Goal: Task Accomplishment & Management: Use online tool/utility

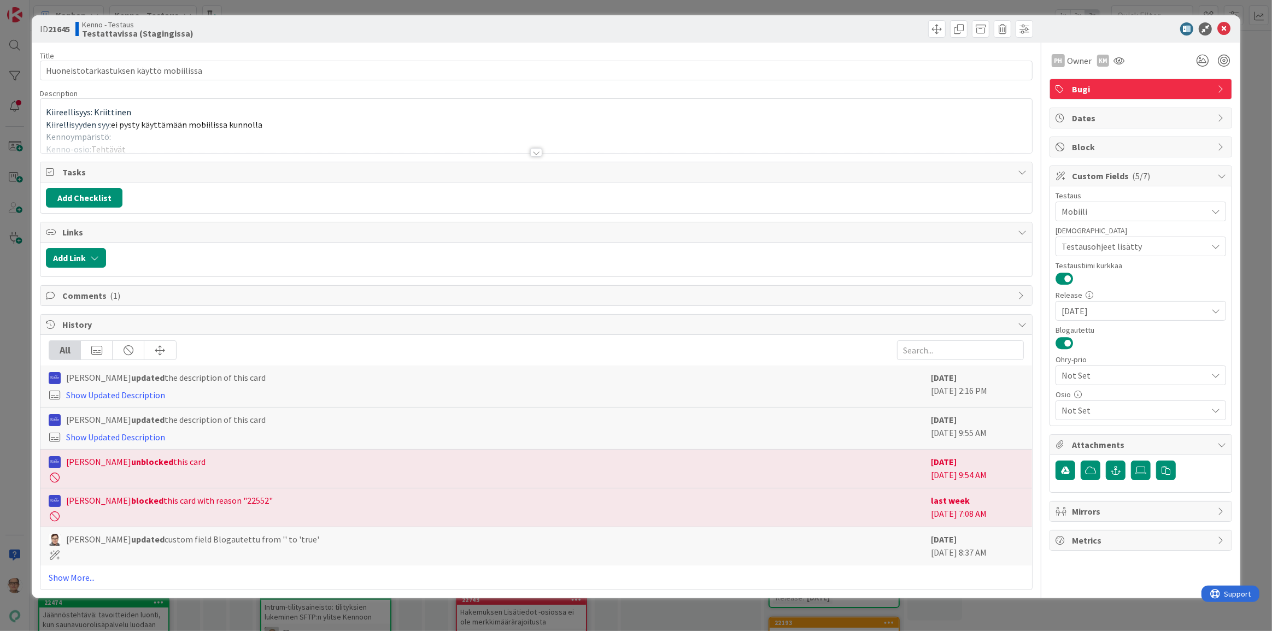
click at [537, 153] on div at bounding box center [536, 152] width 12 height 9
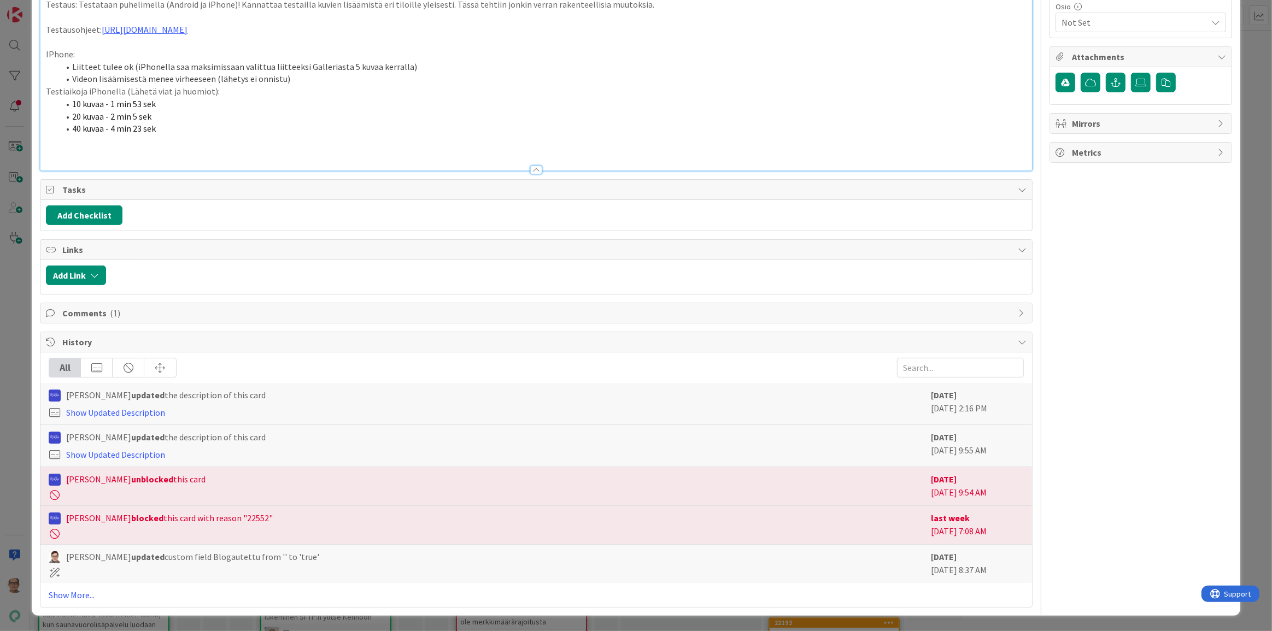
scroll to position [596, 0]
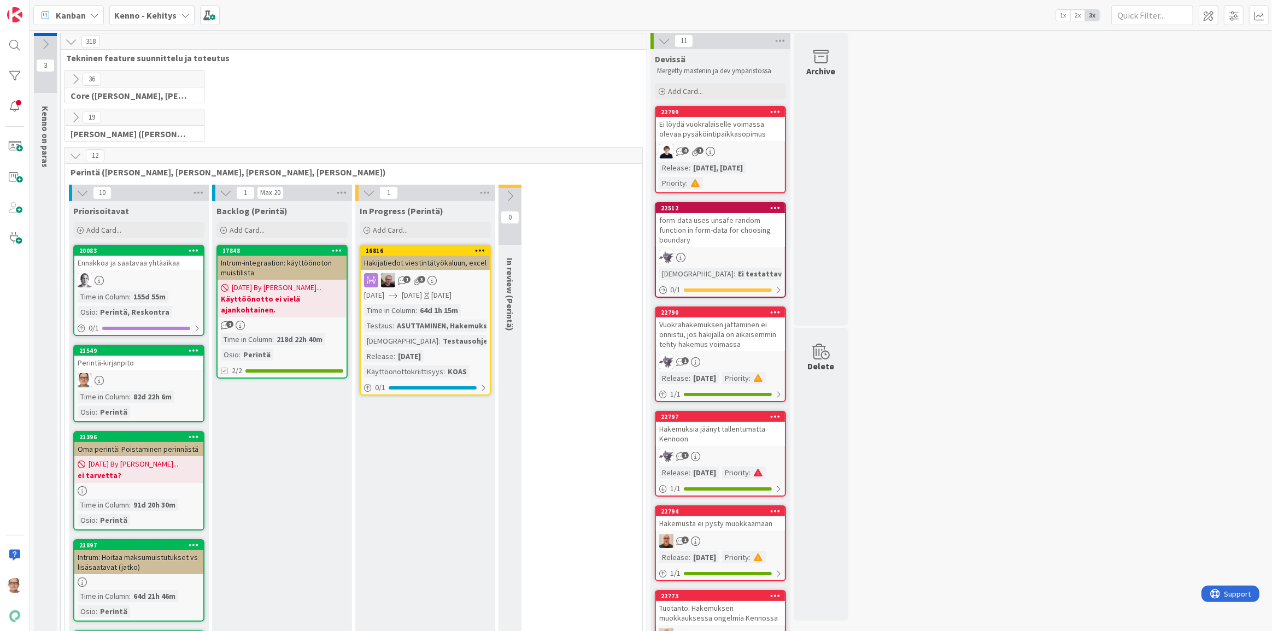
click at [174, 17] on div "Kenno - Kehitys" at bounding box center [151, 15] width 85 height 20
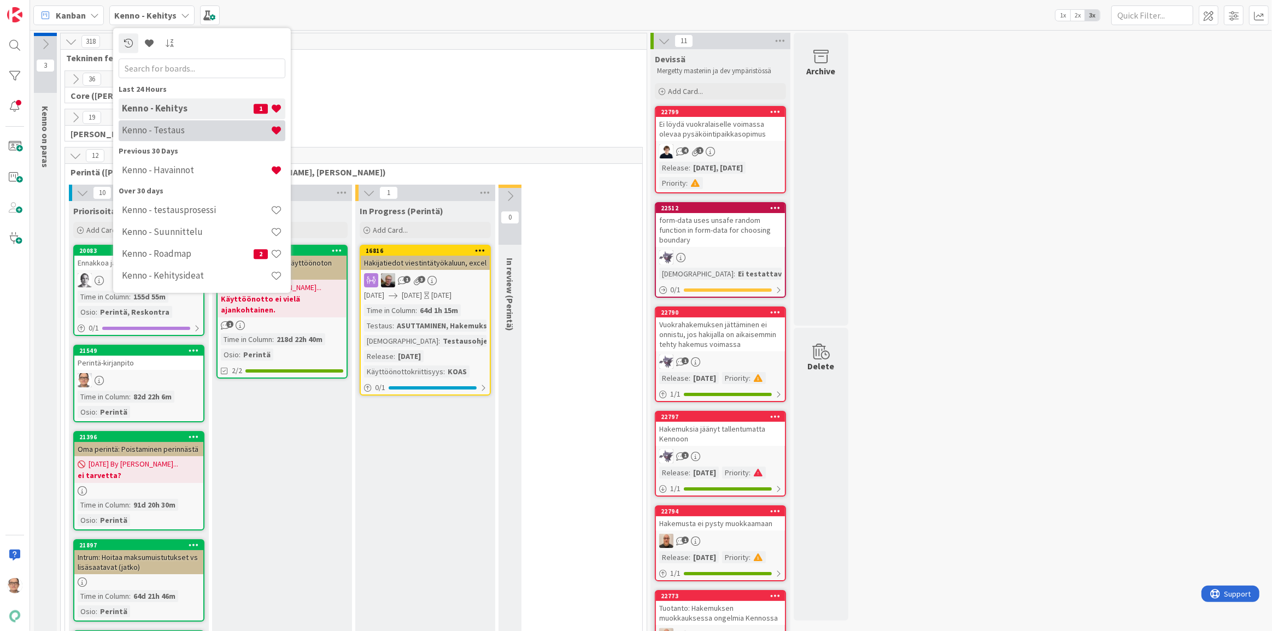
click at [202, 126] on h4 "Kenno - Testaus" at bounding box center [196, 130] width 149 height 11
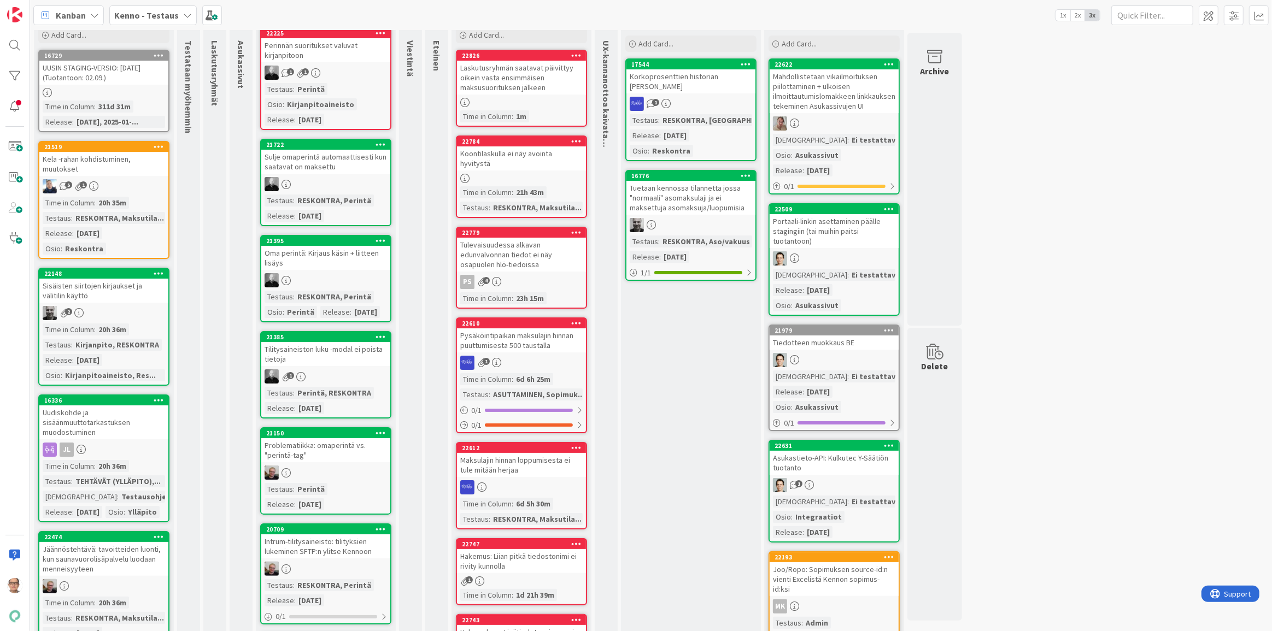
scroll to position [149, 0]
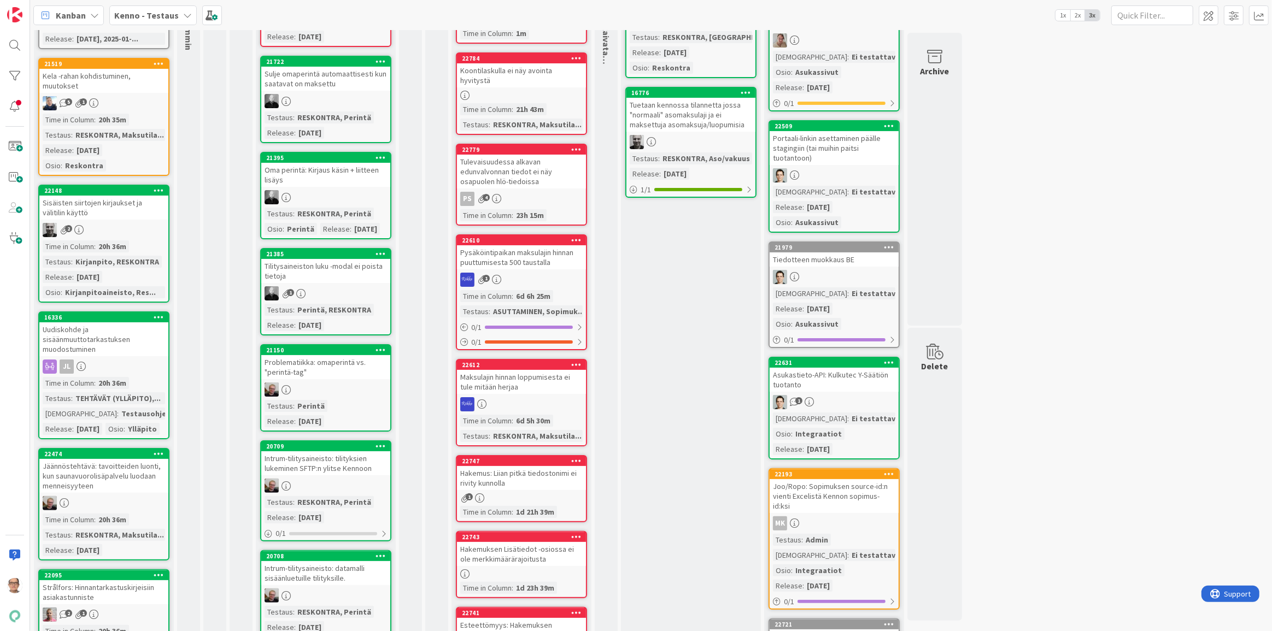
click at [112, 220] on link "22148 Sisäisten siirtojen kirjaukset ja välitilin käyttö 2 Time in Column : 20h…" at bounding box center [103, 244] width 131 height 118
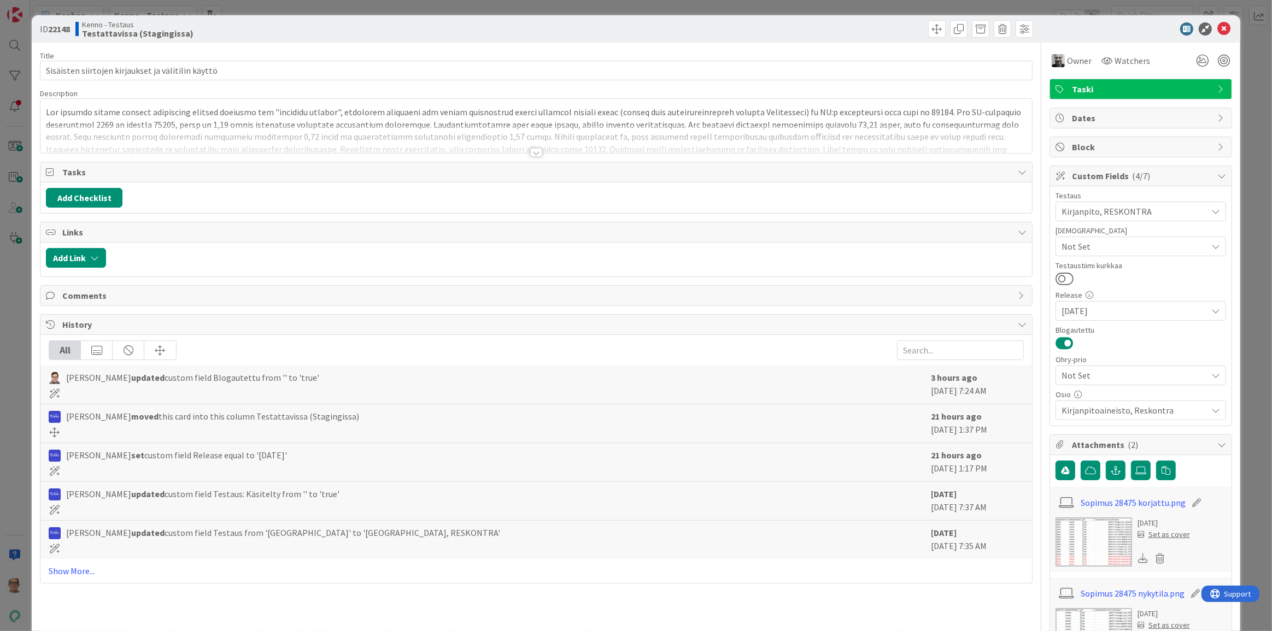
click at [535, 150] on div at bounding box center [536, 152] width 12 height 9
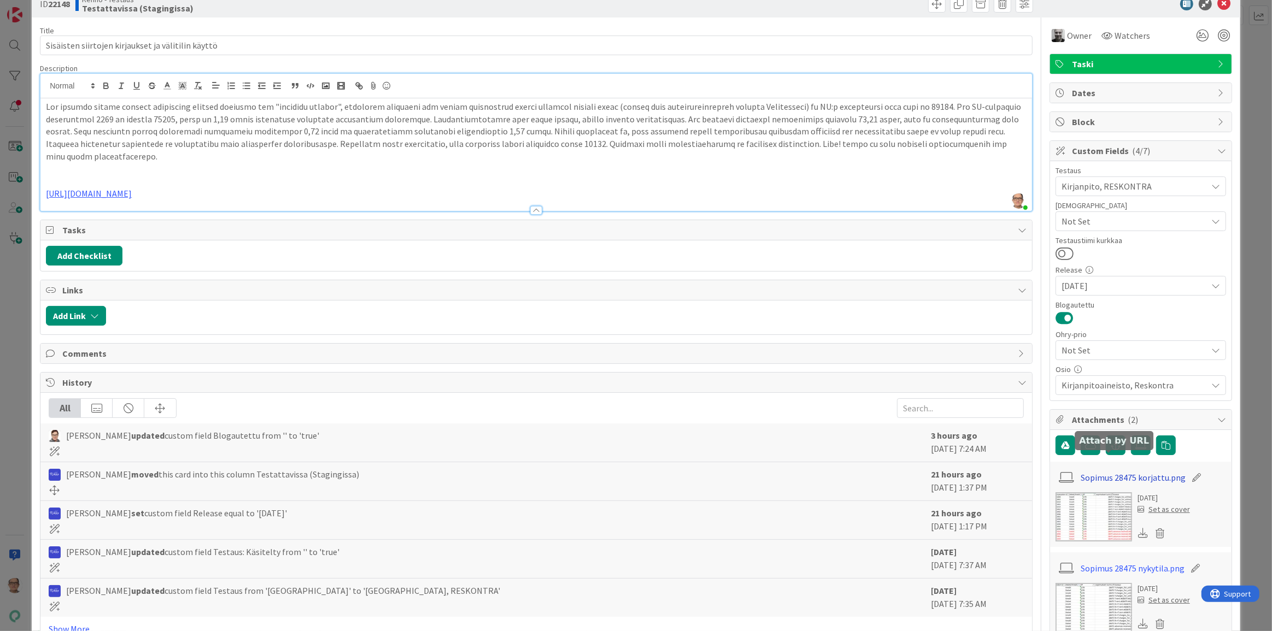
scroll to position [49, 0]
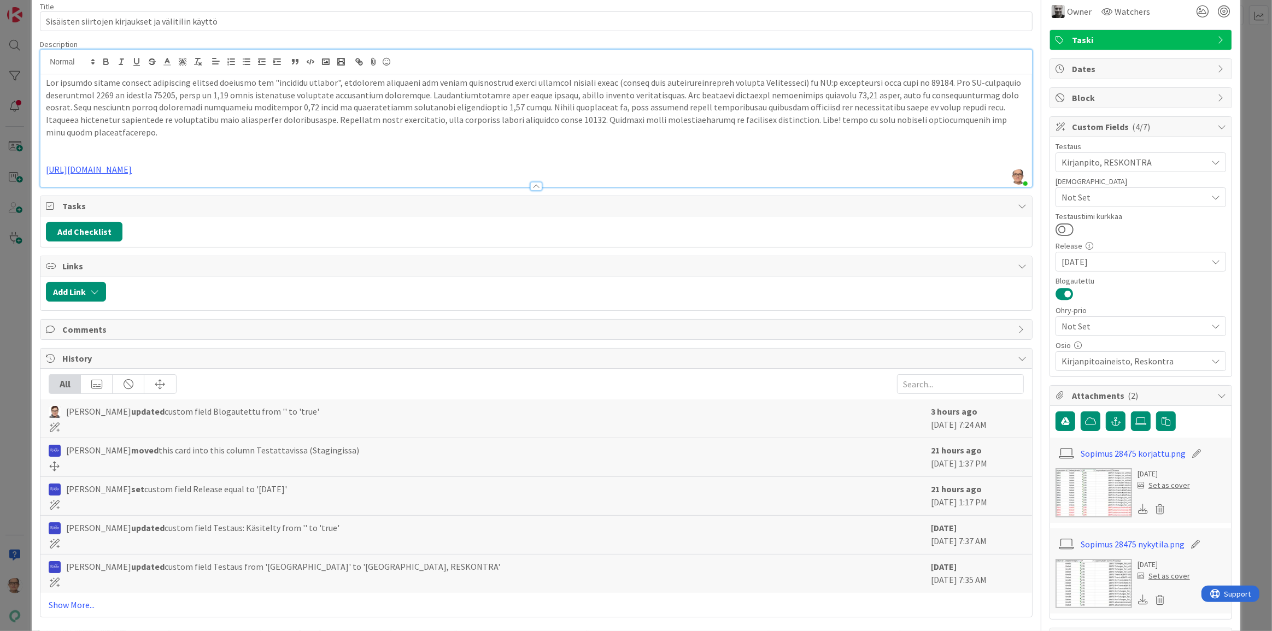
click at [1111, 483] on img at bounding box center [1093, 492] width 77 height 49
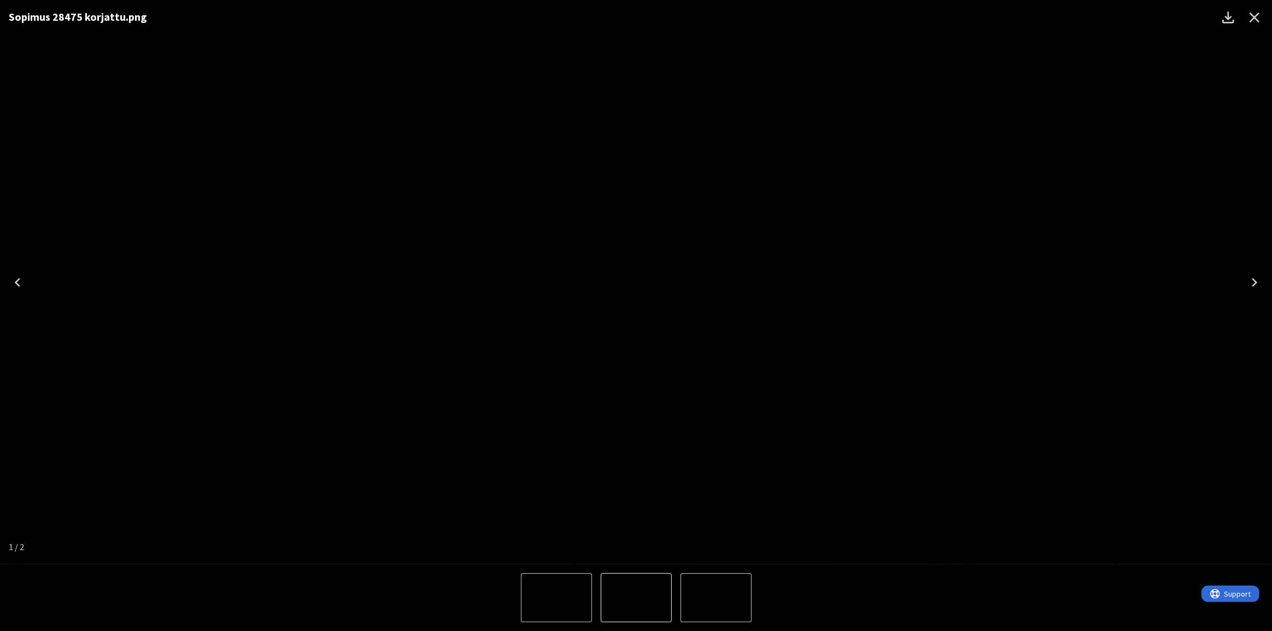
drag, startPoint x: 1253, startPoint y: 282, endPoint x: 1247, endPoint y: 282, distance: 5.5
click at [1251, 282] on icon "Next" at bounding box center [1254, 282] width 17 height 17
click at [1248, 15] on icon "Close" at bounding box center [1254, 17] width 17 height 17
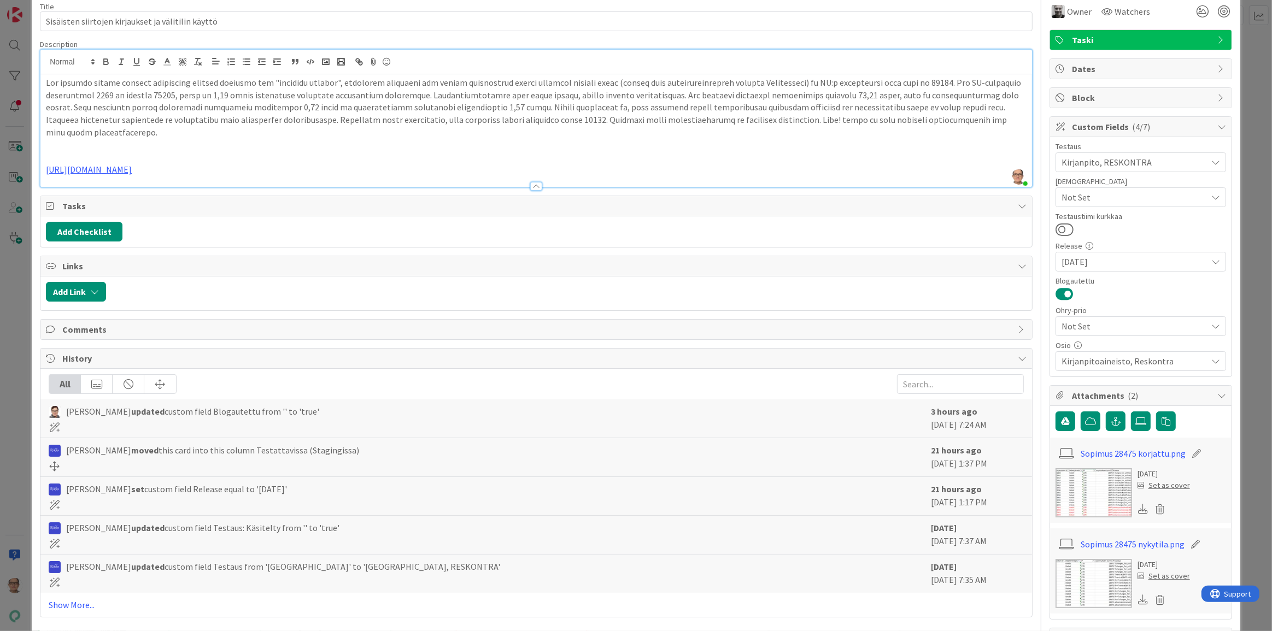
click at [1101, 580] on img at bounding box center [1093, 583] width 77 height 49
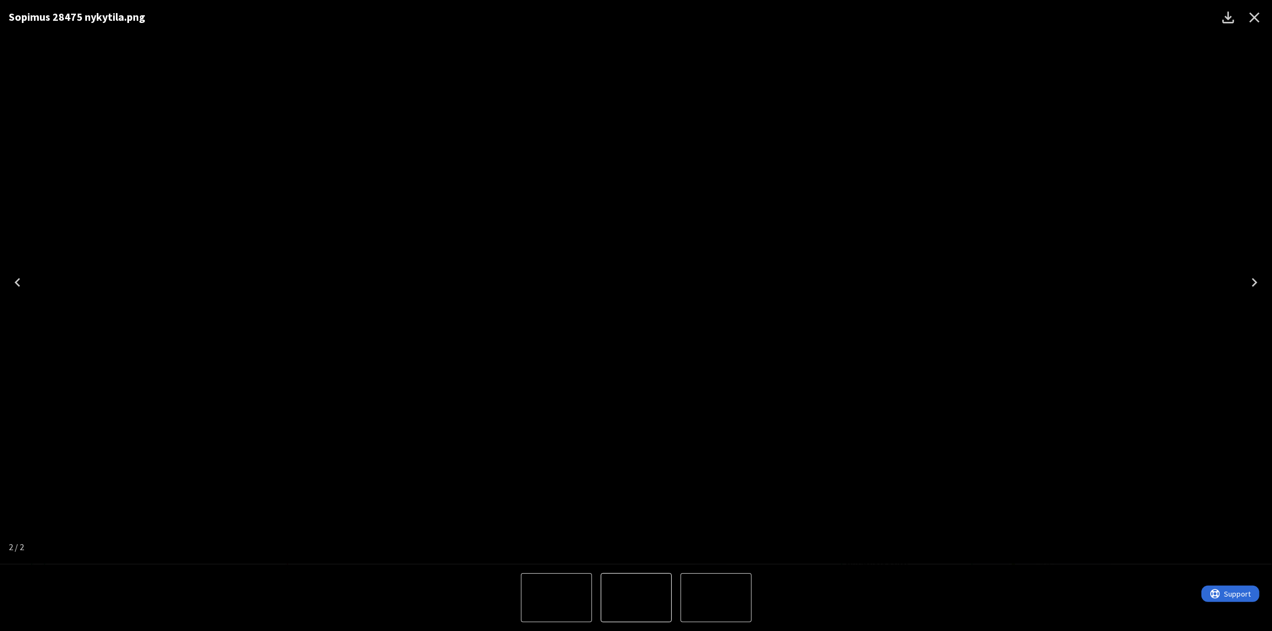
click at [1253, 18] on icon "Close" at bounding box center [1255, 18] width 10 height 10
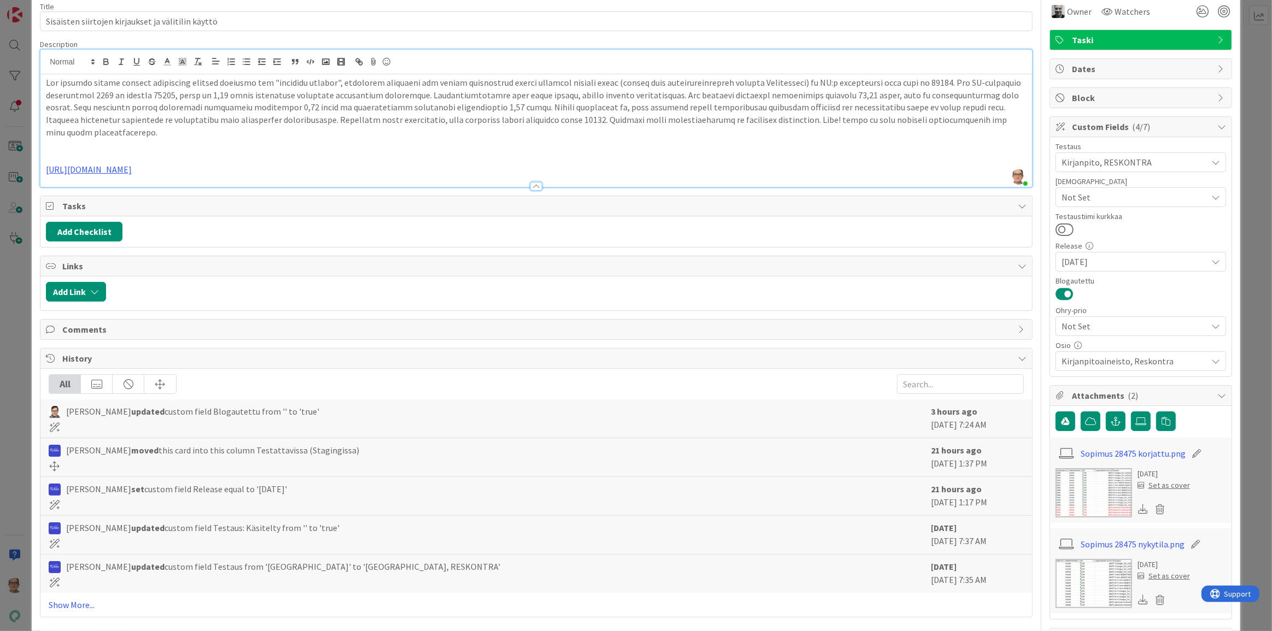
click at [1104, 483] on img at bounding box center [1093, 492] width 77 height 49
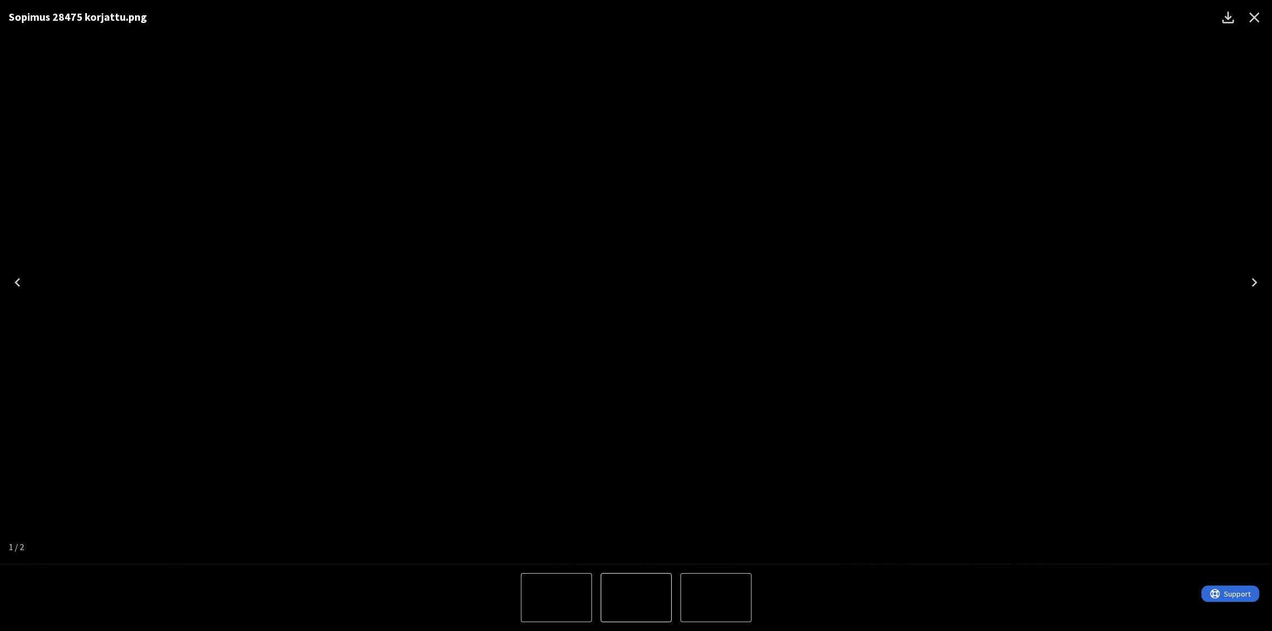
click at [1252, 20] on icon "Close" at bounding box center [1255, 18] width 10 height 10
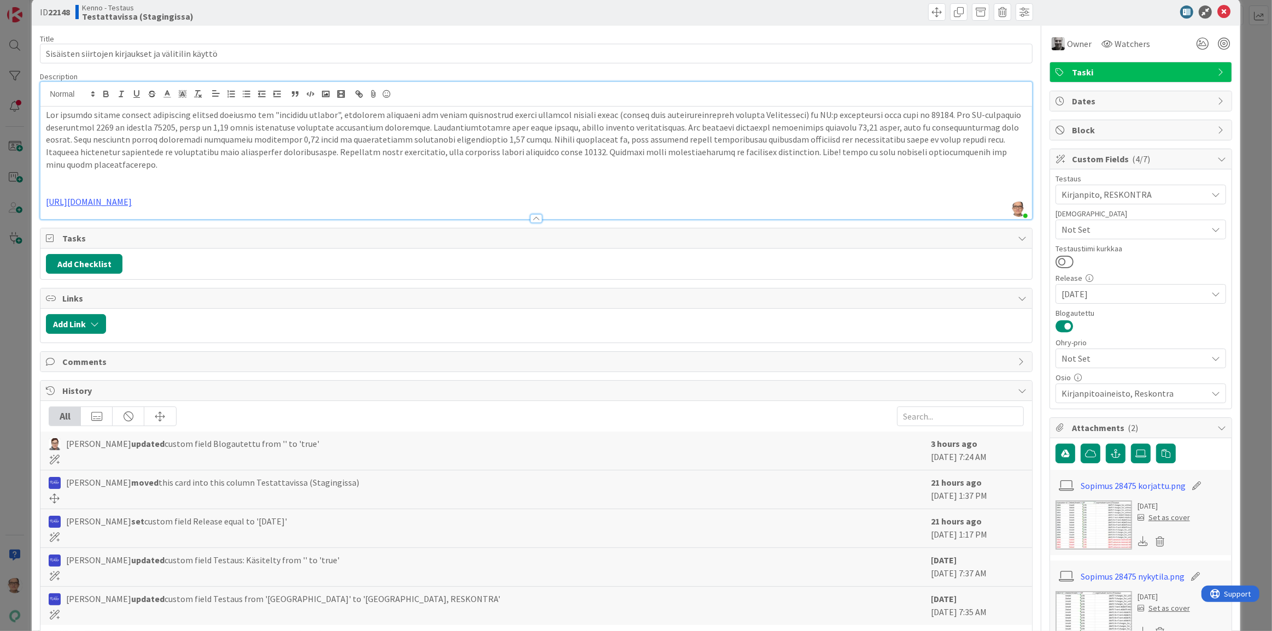
scroll to position [0, 0]
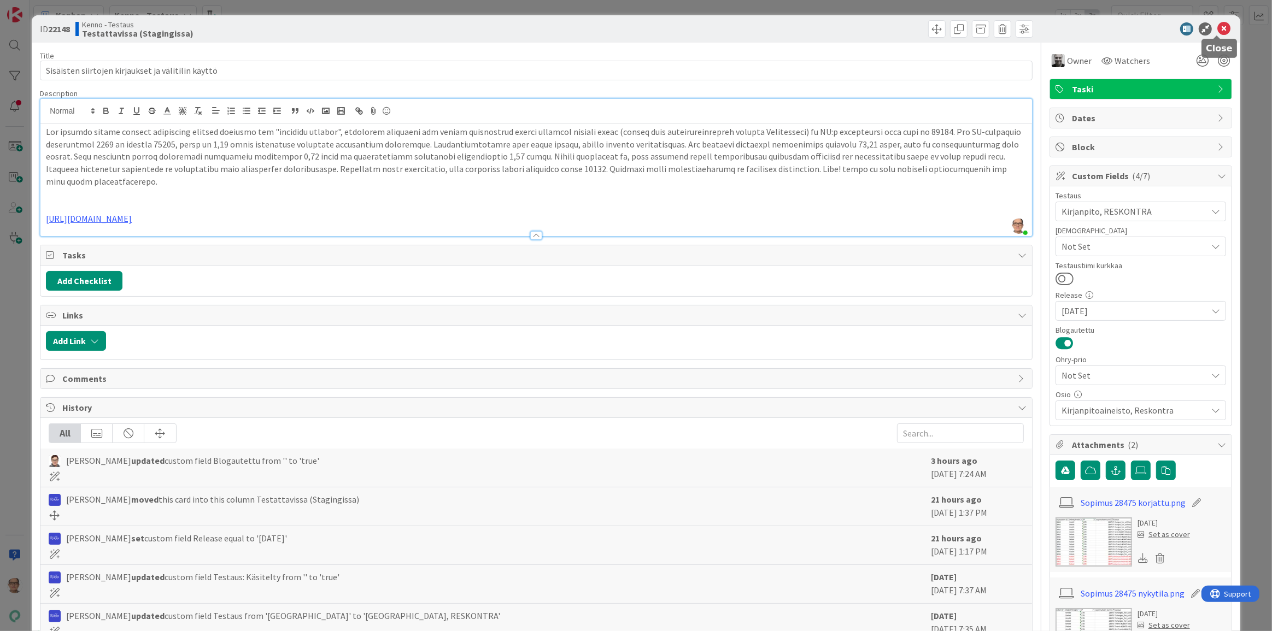
click at [1217, 28] on icon at bounding box center [1223, 28] width 13 height 13
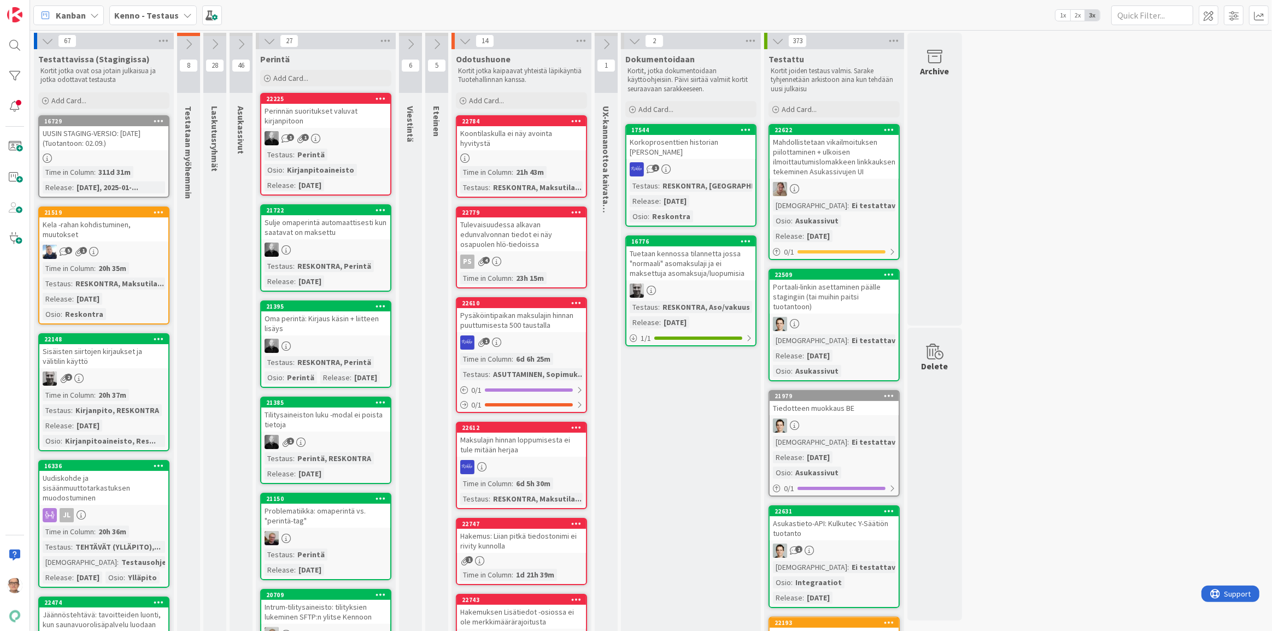
click at [184, 11] on icon at bounding box center [187, 15] width 9 height 9
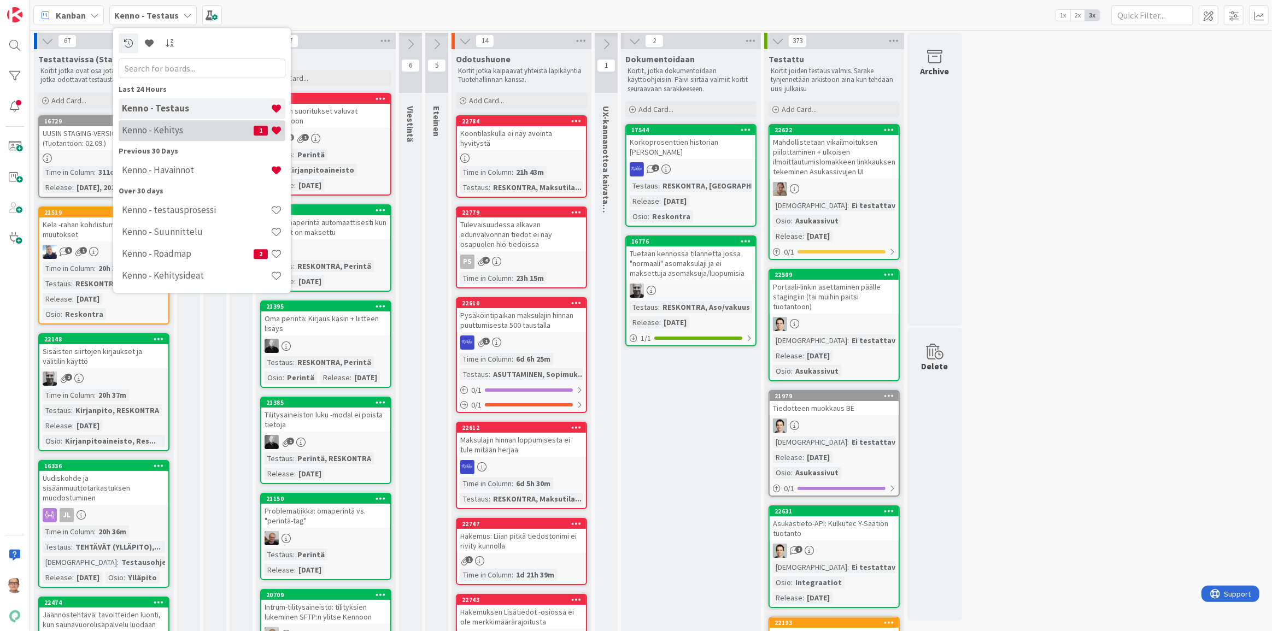
click at [168, 132] on h4 "Kenno - Kehitys" at bounding box center [188, 130] width 132 height 11
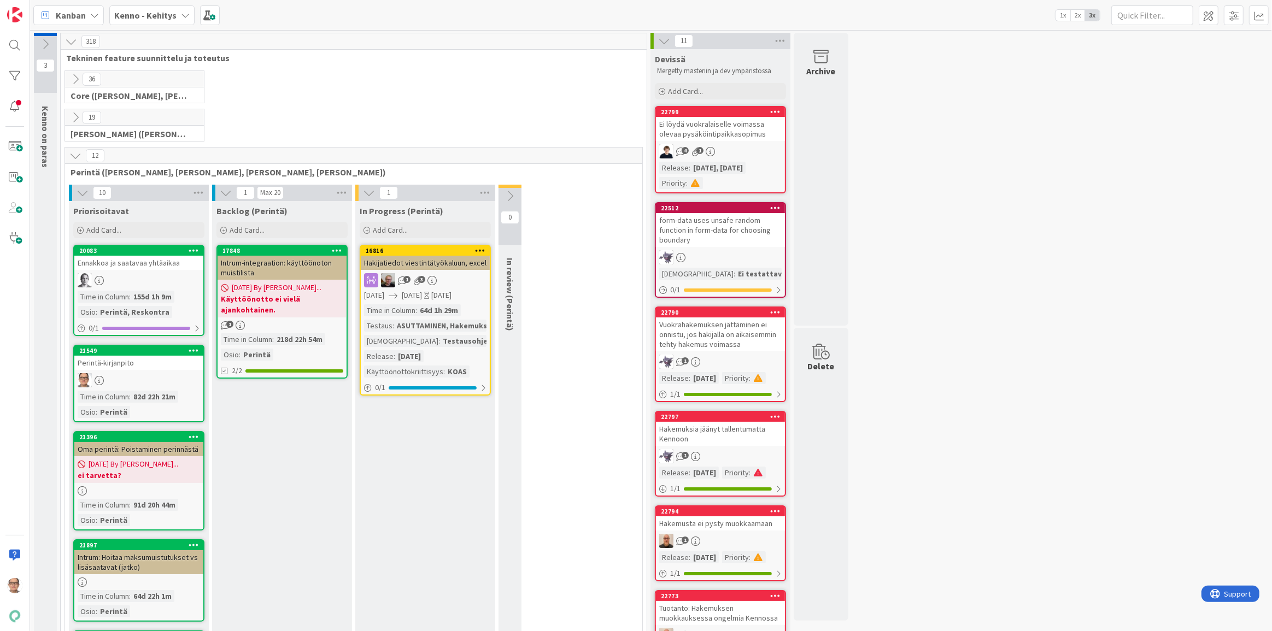
click at [75, 154] on icon at bounding box center [75, 156] width 12 height 12
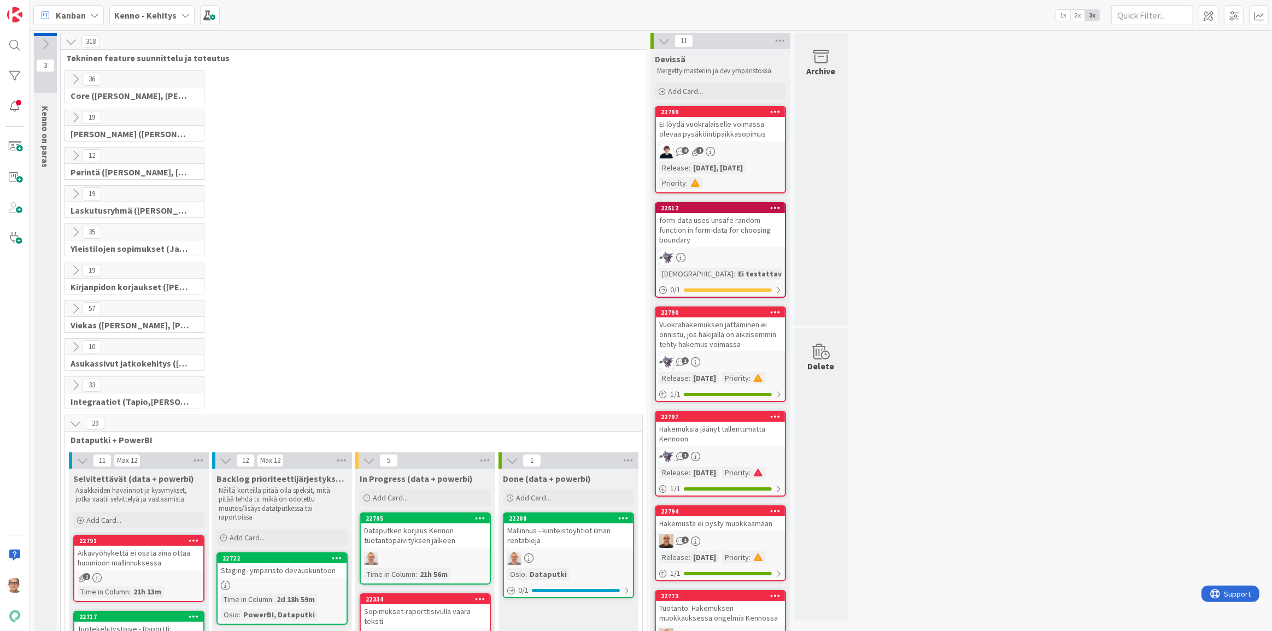
click at [74, 266] on icon at bounding box center [75, 271] width 12 height 12
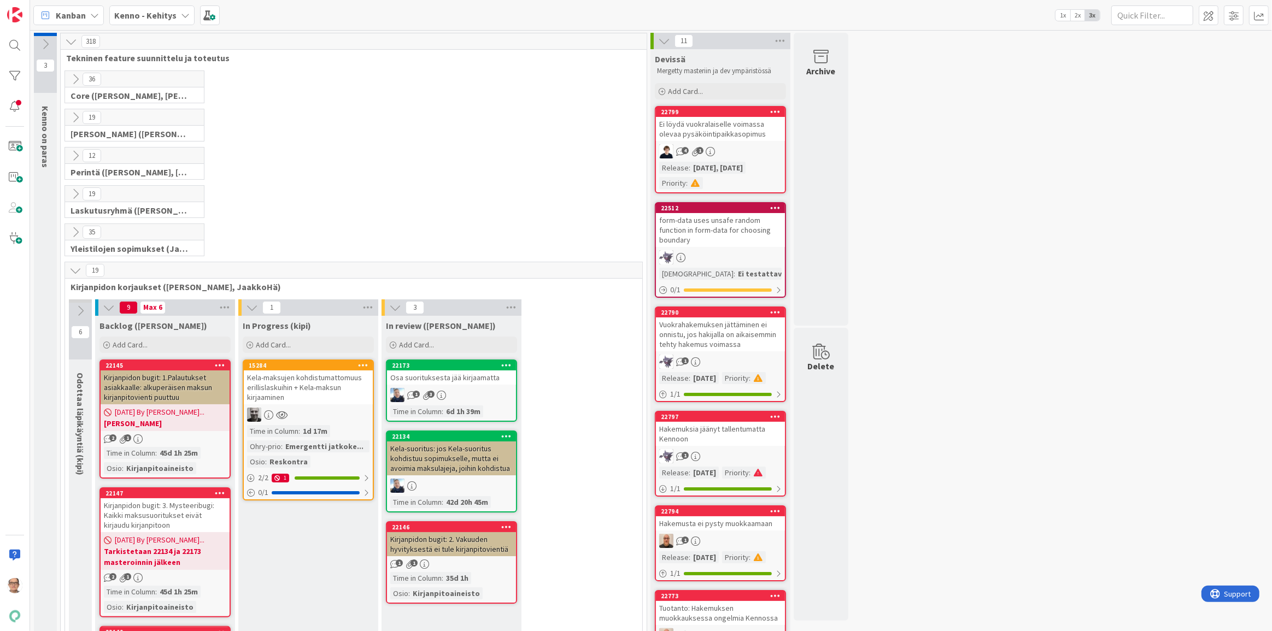
click at [74, 266] on icon at bounding box center [75, 271] width 12 height 12
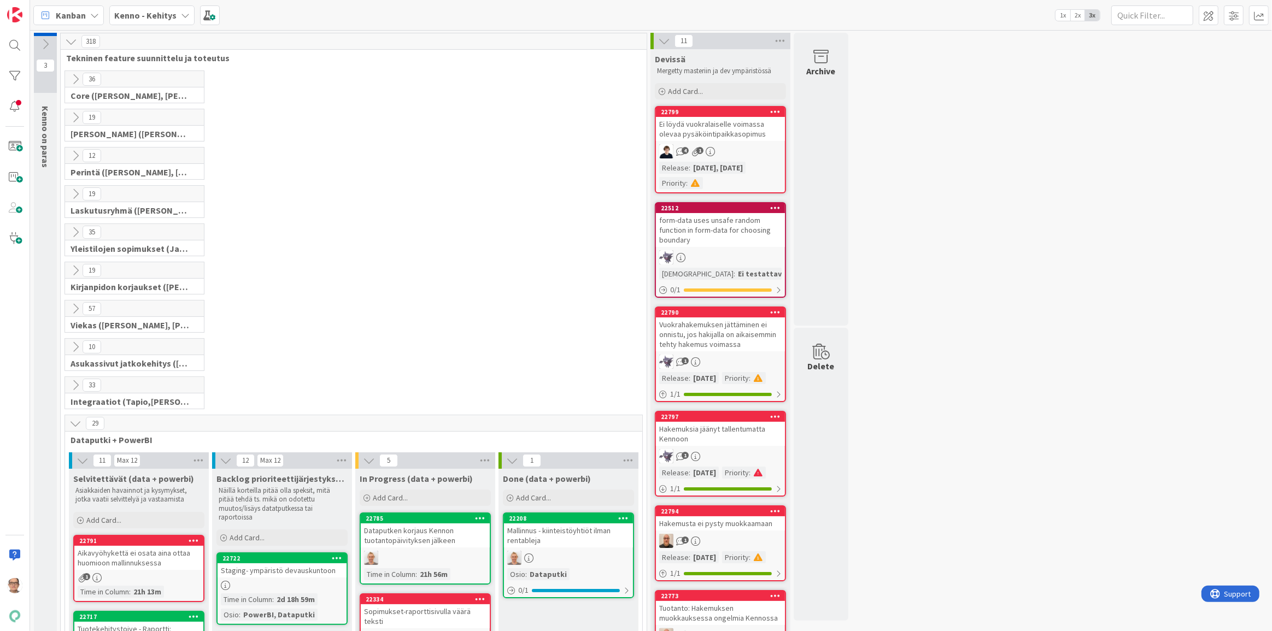
click at [74, 266] on icon at bounding box center [75, 271] width 12 height 12
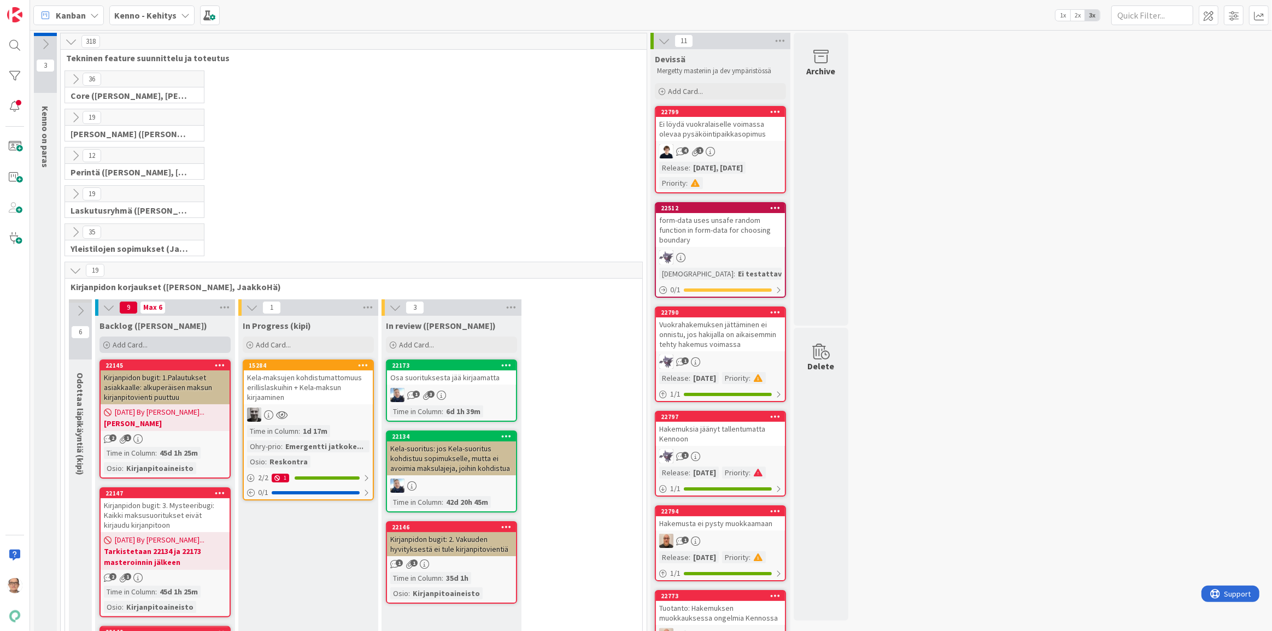
click at [137, 343] on span "Add Card..." at bounding box center [130, 345] width 35 height 10
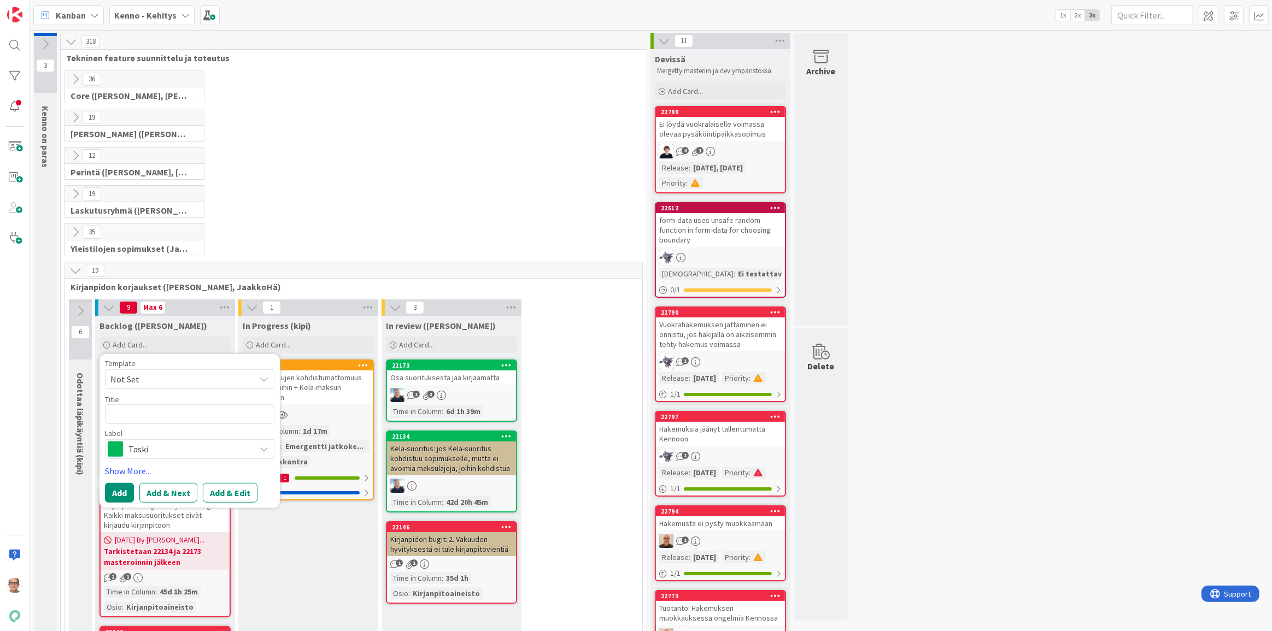
type textarea "x"
type textarea "T"
type textarea "x"
type textarea "Te"
type textarea "x"
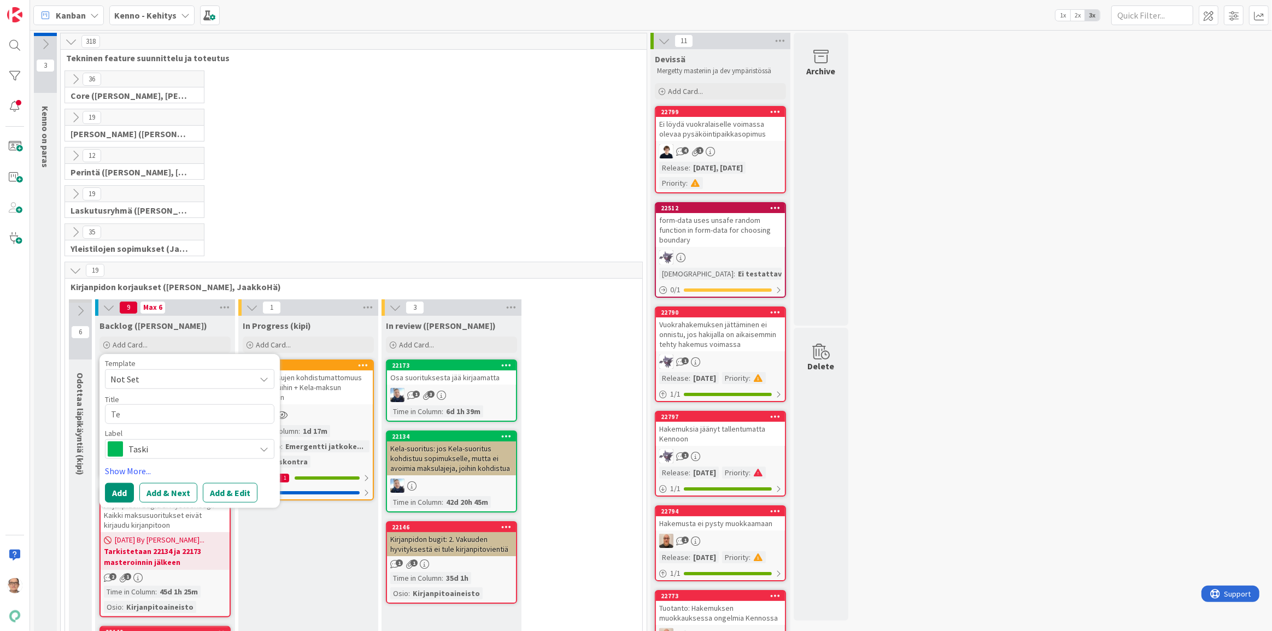
type textarea "Tes"
type textarea "x"
type textarea "Test"
type textarea "x"
type textarea "Testa"
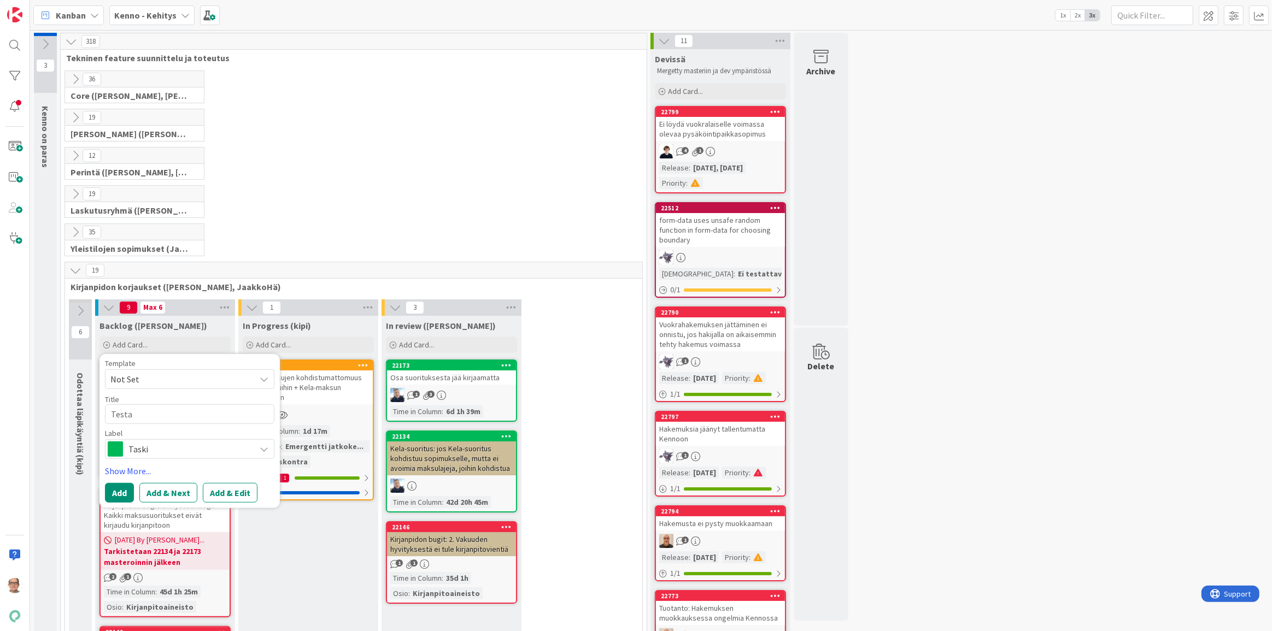
type textarea "x"
type textarea "Testau"
type textarea "x"
type textarea "Testaus"
type textarea "x"
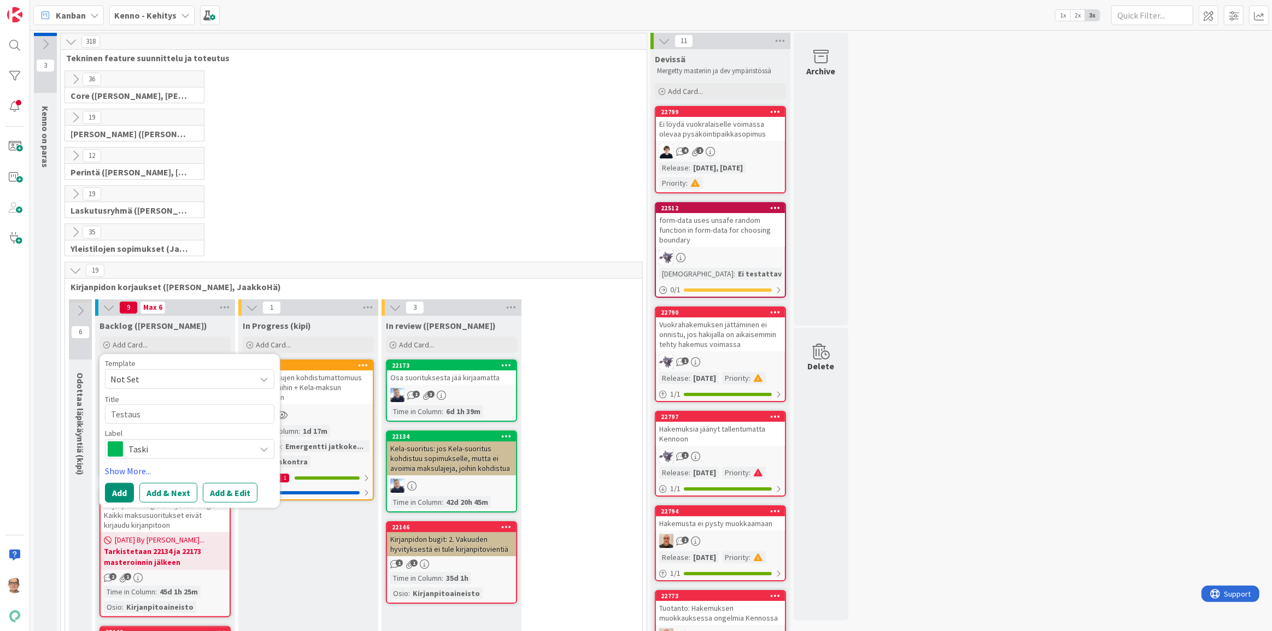
type textarea "Testaus"
type textarea "x"
type textarea "Testaus s"
type textarea "x"
type textarea "Testaus st"
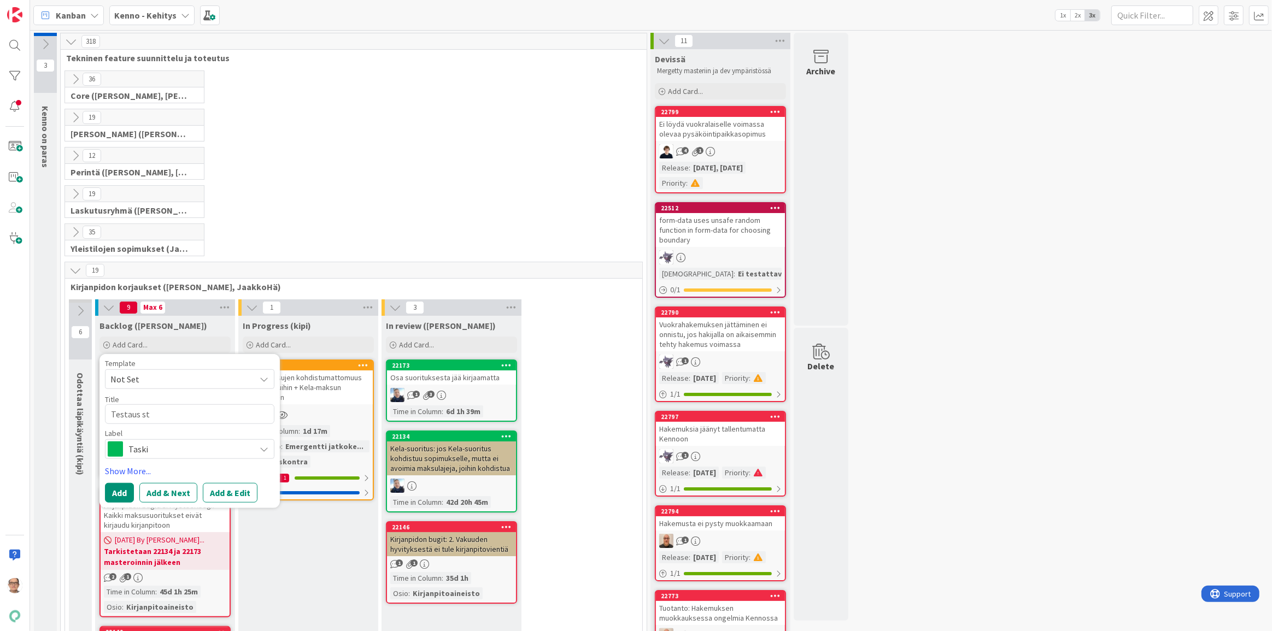
type textarea "x"
type textarea "Testaus sta"
type textarea "x"
type textarea "Testaus stag"
type textarea "x"
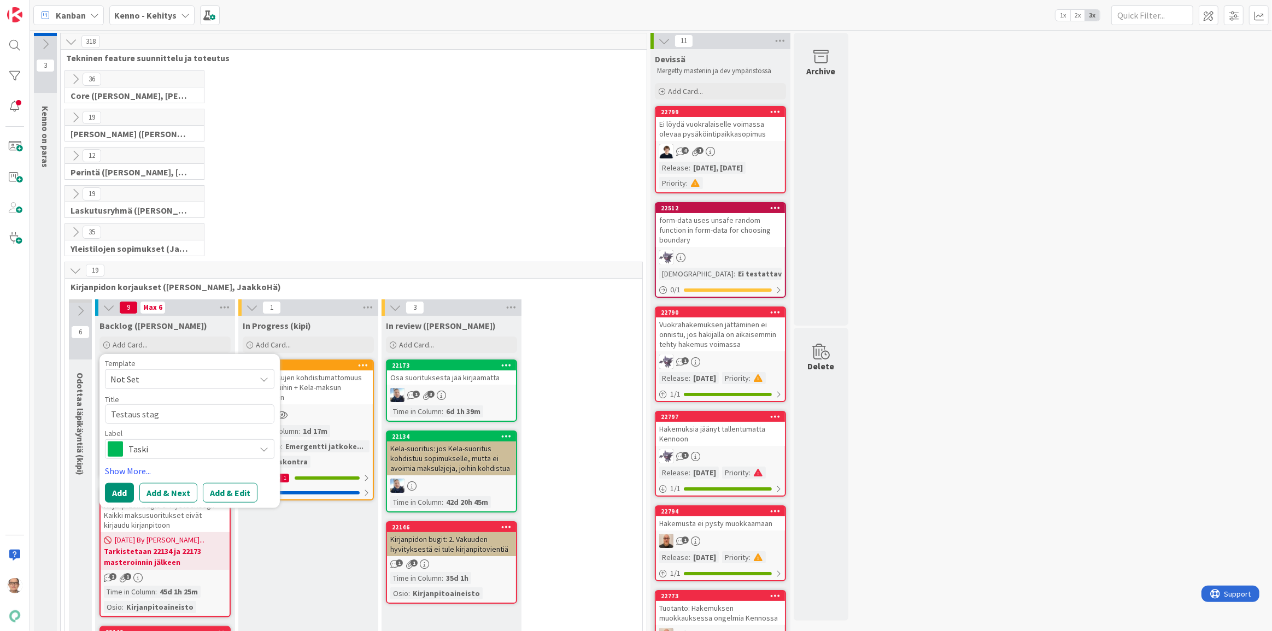
type textarea "Testaus stagi"
type textarea "x"
type textarea "Testaus staging"
type textarea "x"
type textarea "Testaus stagingi"
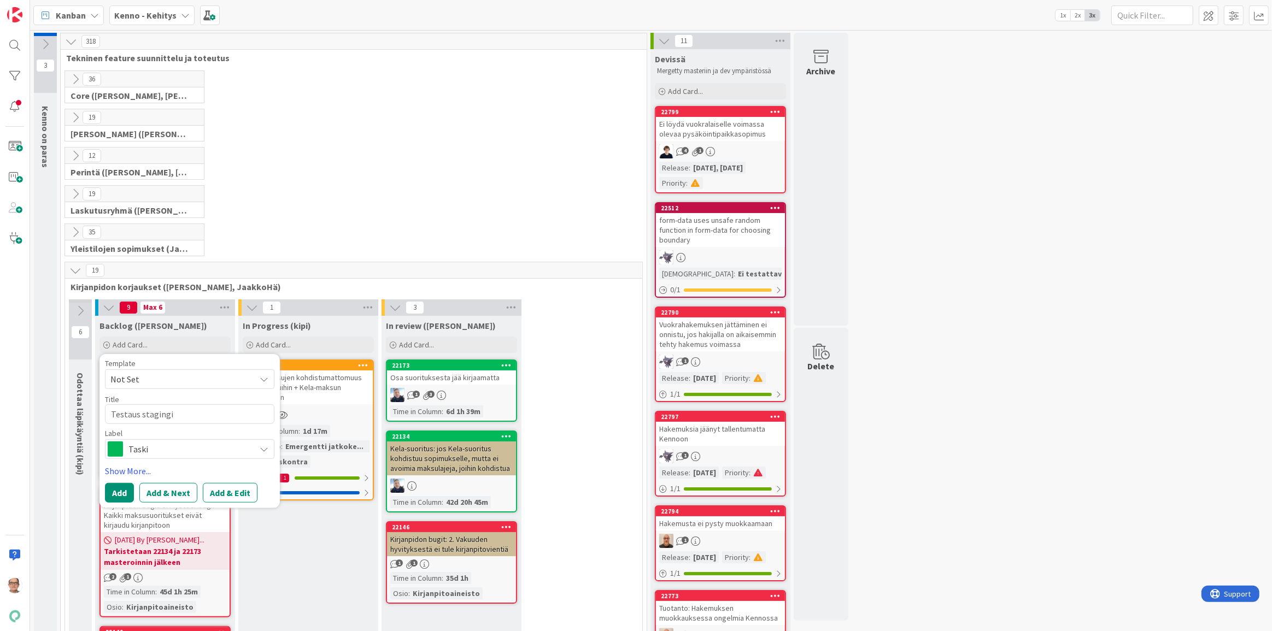
type textarea "x"
type textarea "Testaus staging"
type textarea "x"
type textarea "Testaus staging"
type textarea "x"
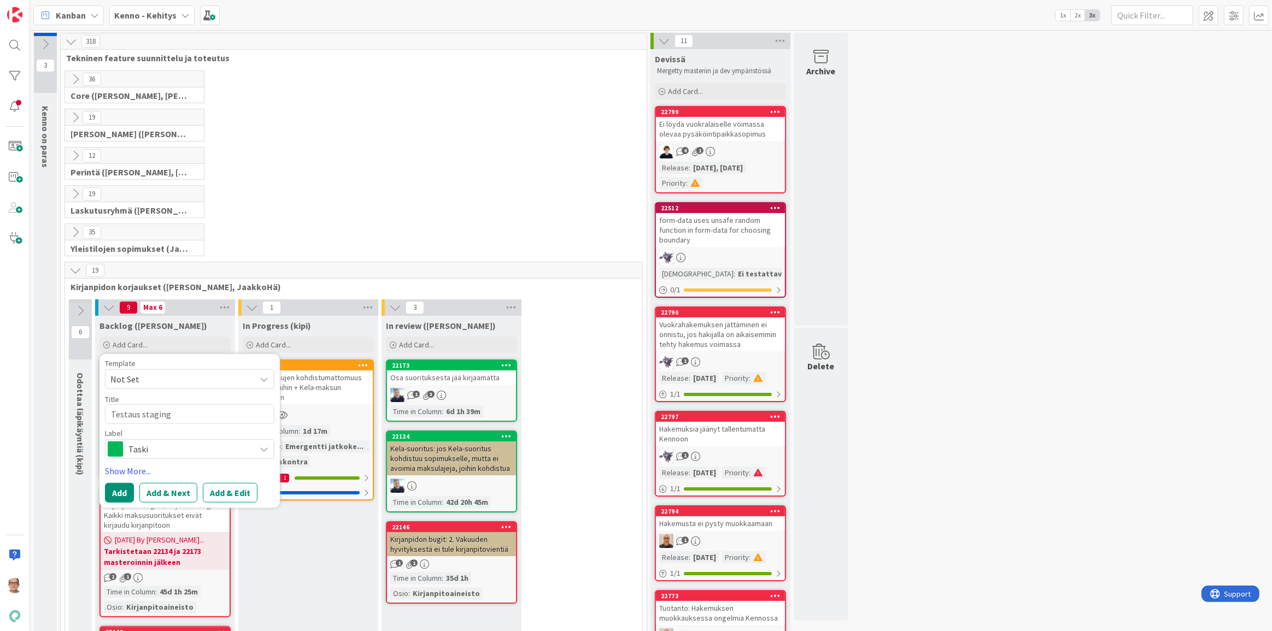
type textarea "Testaus staging -"
type textarea "x"
type textarea "Testaus staging -"
type textarea "x"
type textarea "Testaus staging - s"
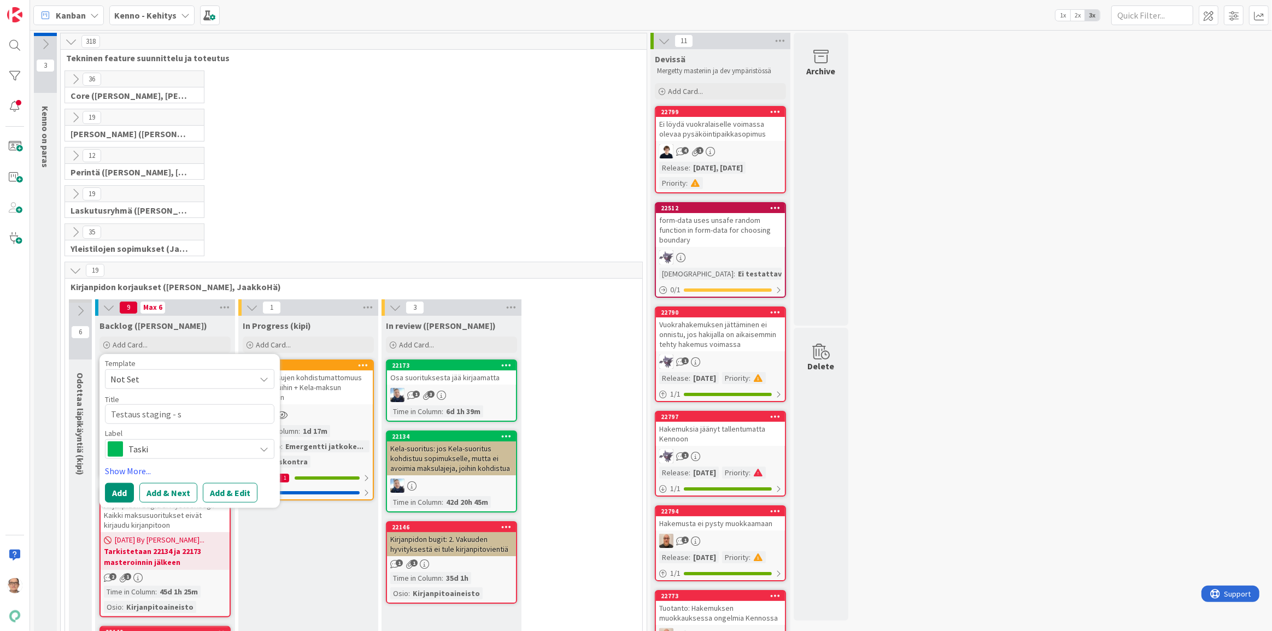
type textarea "x"
type textarea "Testaus staging - si"
type textarea "x"
type textarea "Testaus staging - siä"
type textarea "x"
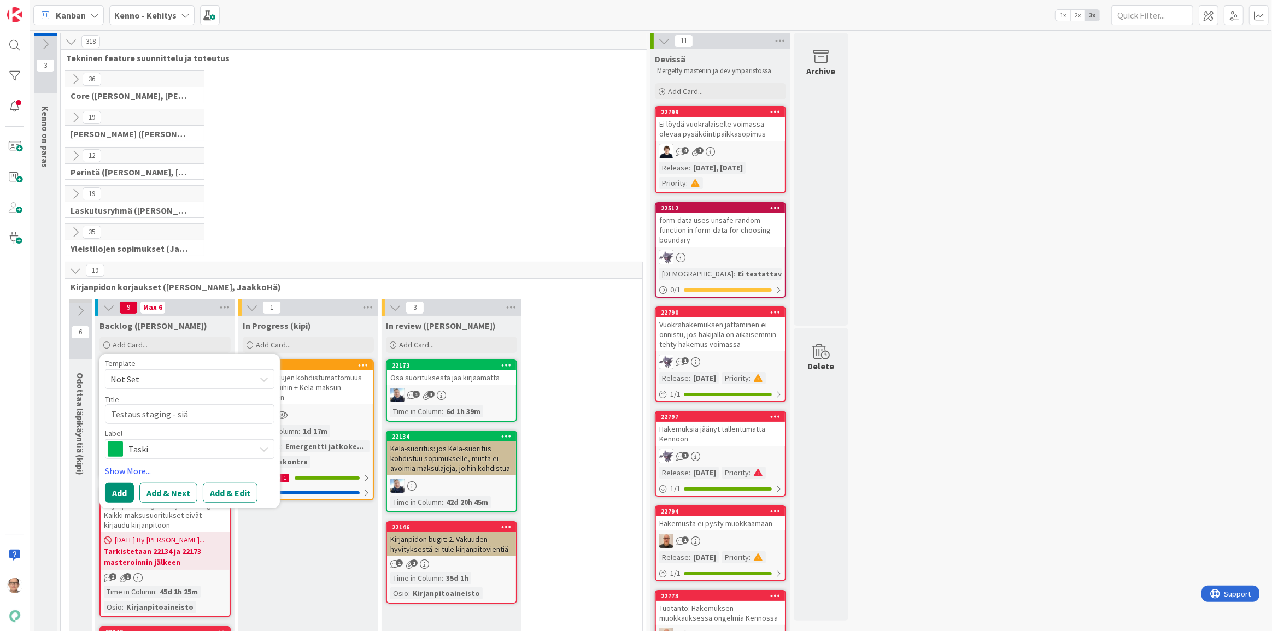
type textarea "Testaus staging - si"
type textarea "x"
type textarea "Testaus staging - sis"
type textarea "x"
type textarea "Testaus staging - sisä"
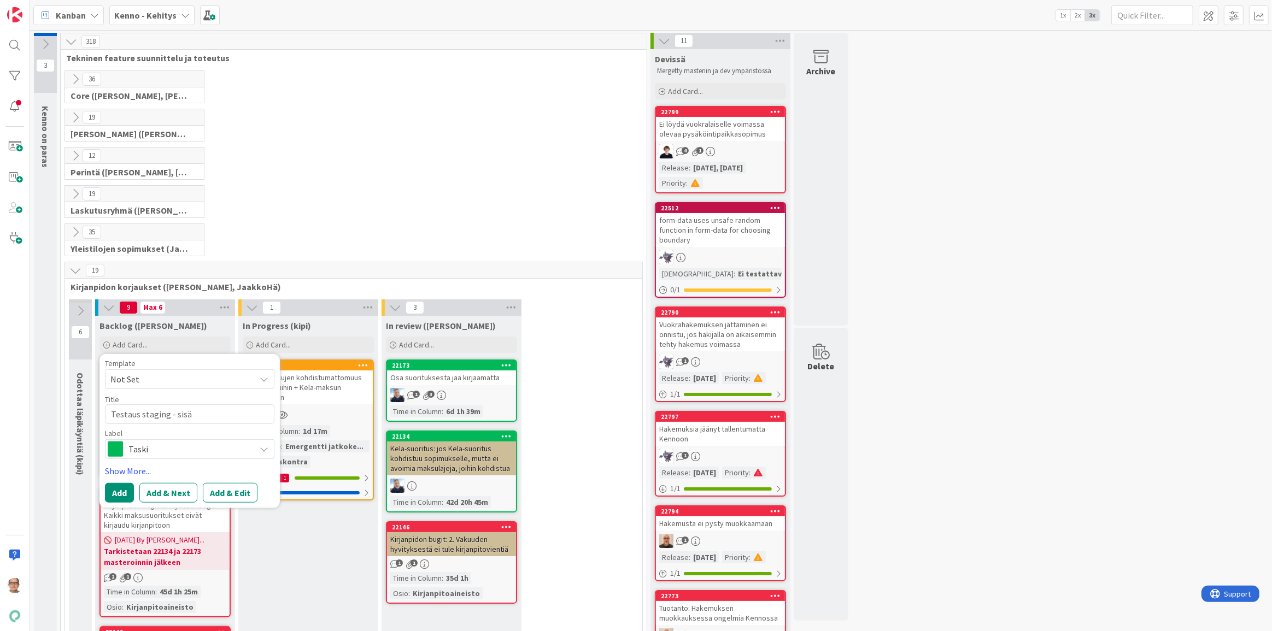
type textarea "x"
type textarea "Testaus staging - sisäi"
type textarea "x"
type textarea "Testaus staging - sisäis"
type textarea "x"
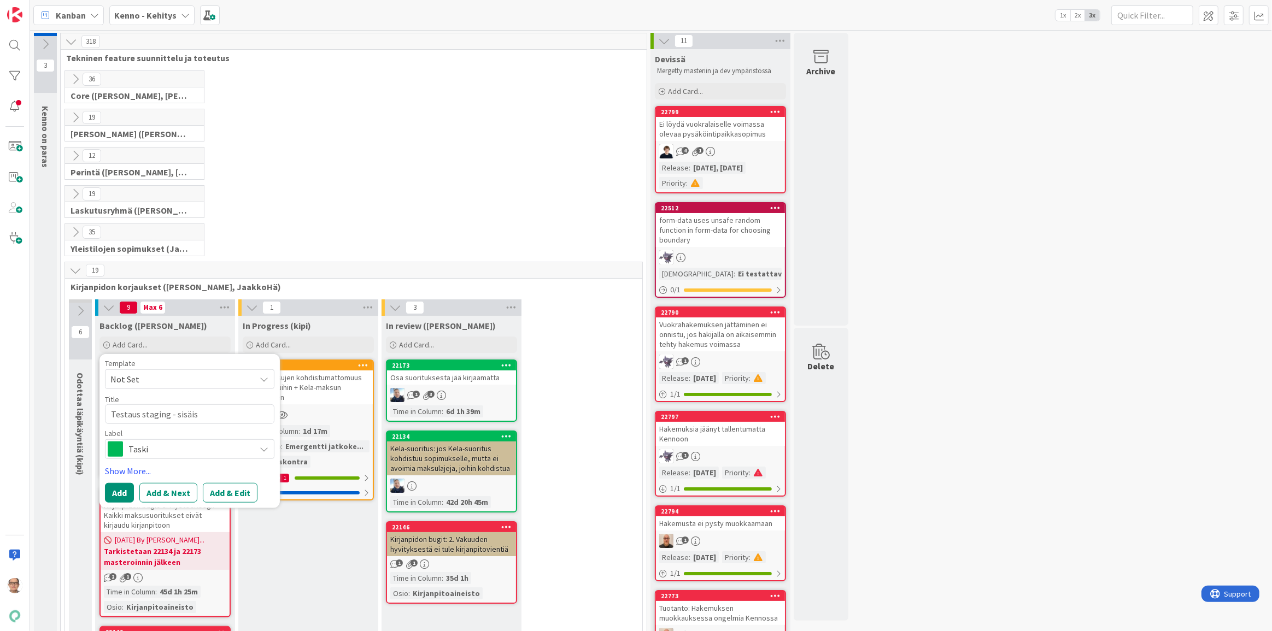
type textarea "Testaus staging - sisäise"
type textarea "x"
type textarea "Testaus staging - sisäisen"
type textarea "x"
type textarea "Testaus staging - sisäisen"
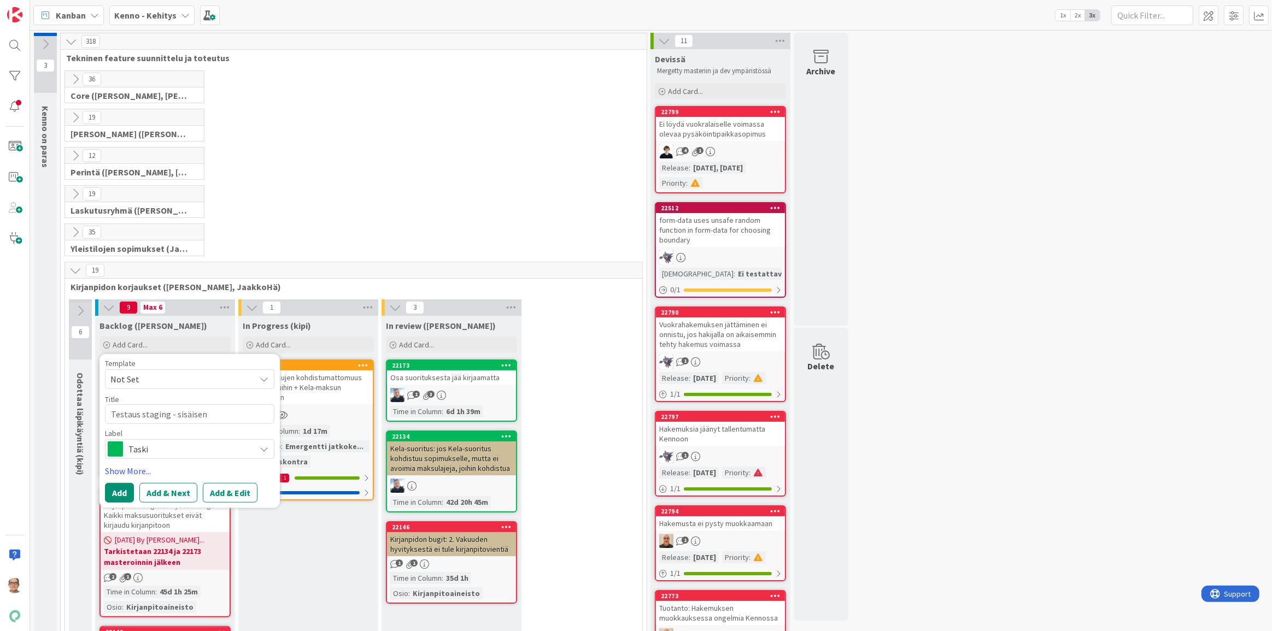
type textarea "x"
type textarea "Testaus staging - sisäisen s"
type textarea "x"
type textarea "Testaus staging - sisäisen si"
type textarea "x"
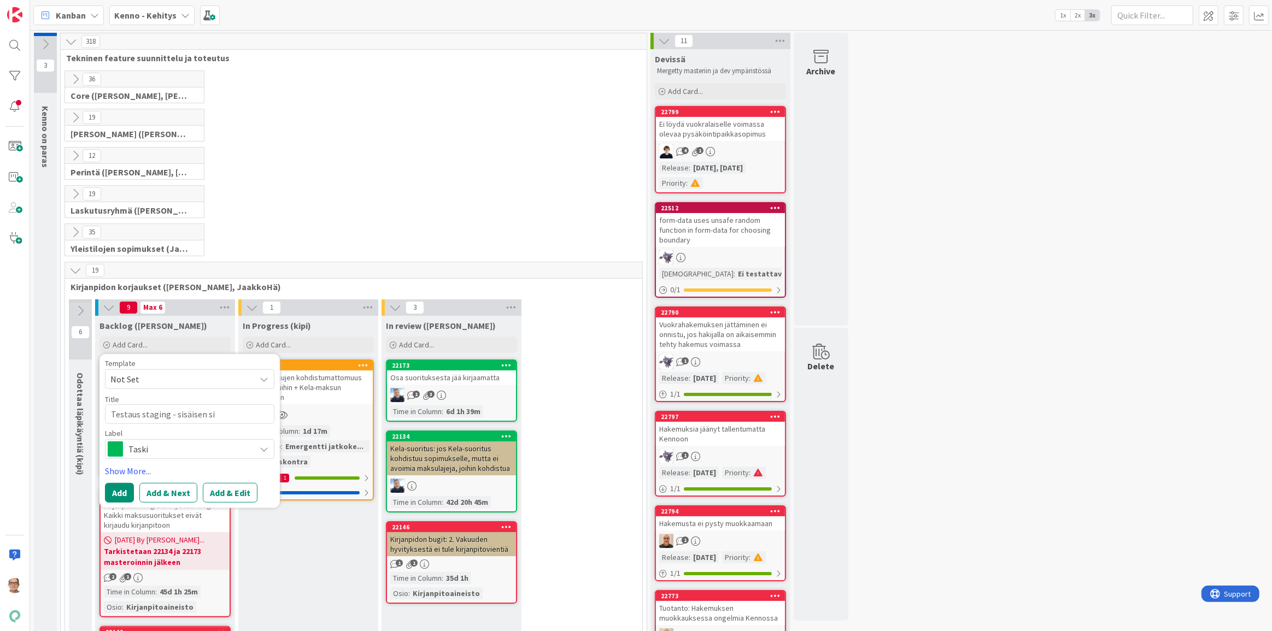
type textarea "Testaus staging - sisäisen sii"
type textarea "x"
type textarea "Testaus staging - sisäisen siir"
type textarea "x"
type textarea "Testaus staging - sisäisen siirr"
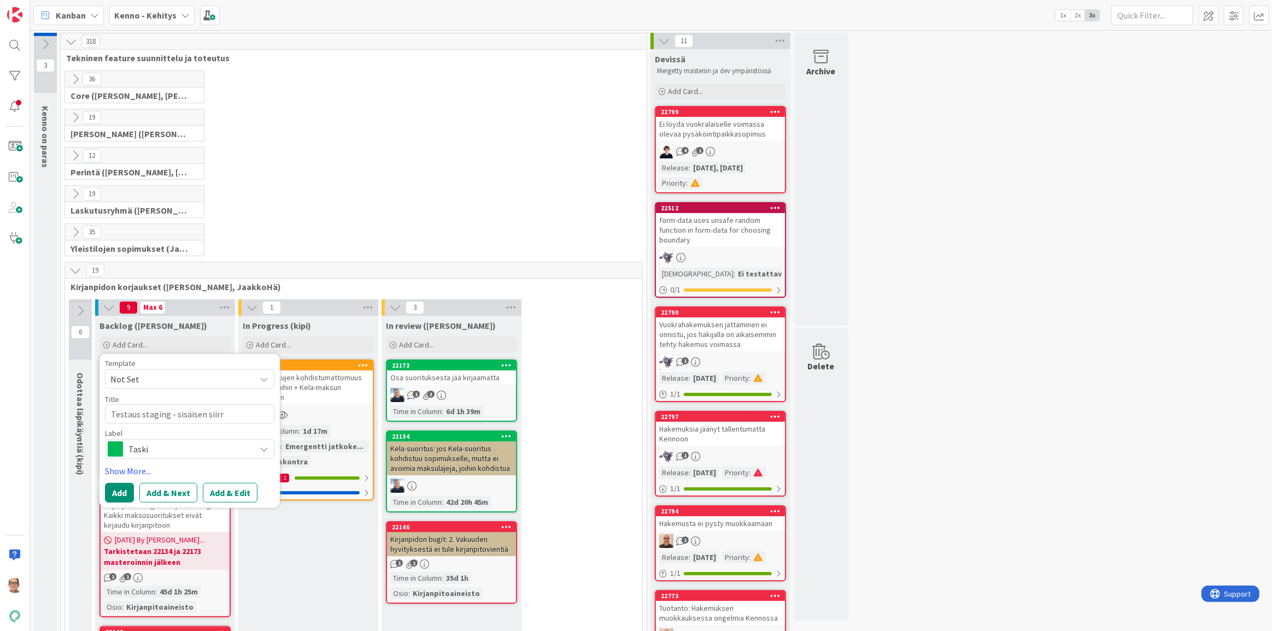
type textarea "x"
type textarea "Testaus staging - sisäisen siirro"
type textarea "x"
type textarea "Testaus staging - sisäisen siirron"
type textarea "x"
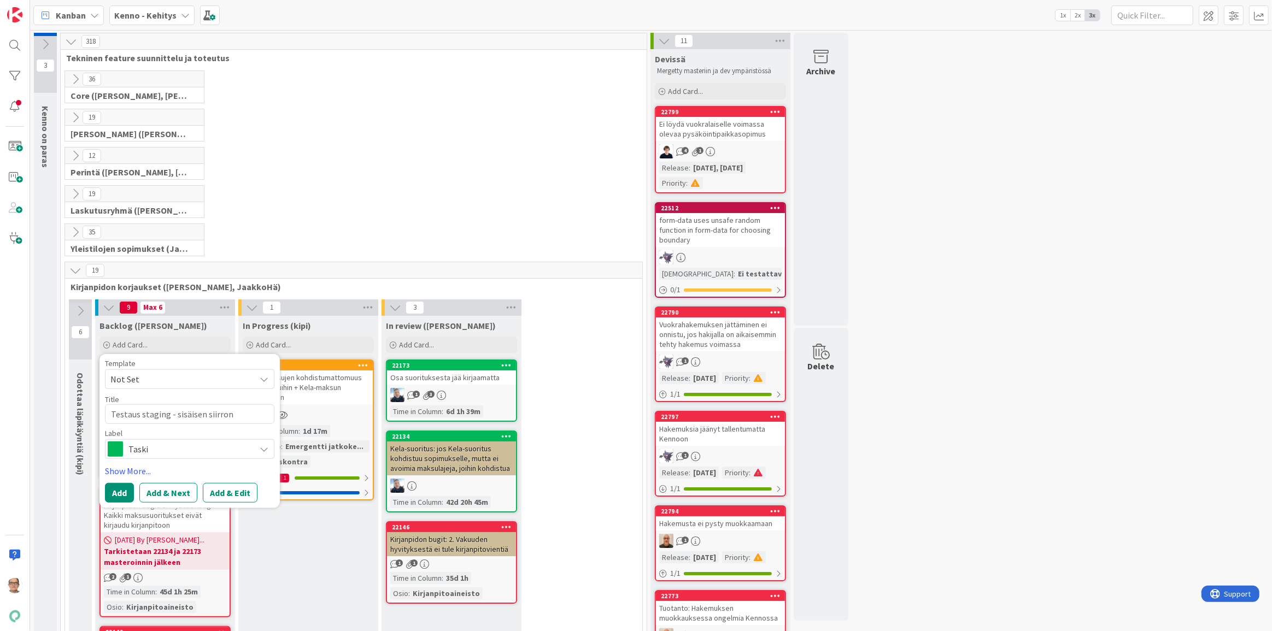
type textarea "Testaus staging - sisäisen siirron"
type textarea "x"
type textarea "Testaus staging - sisäisen siirron v"
type textarea "x"
type textarea "Testaus staging - sisäisen siirron vi"
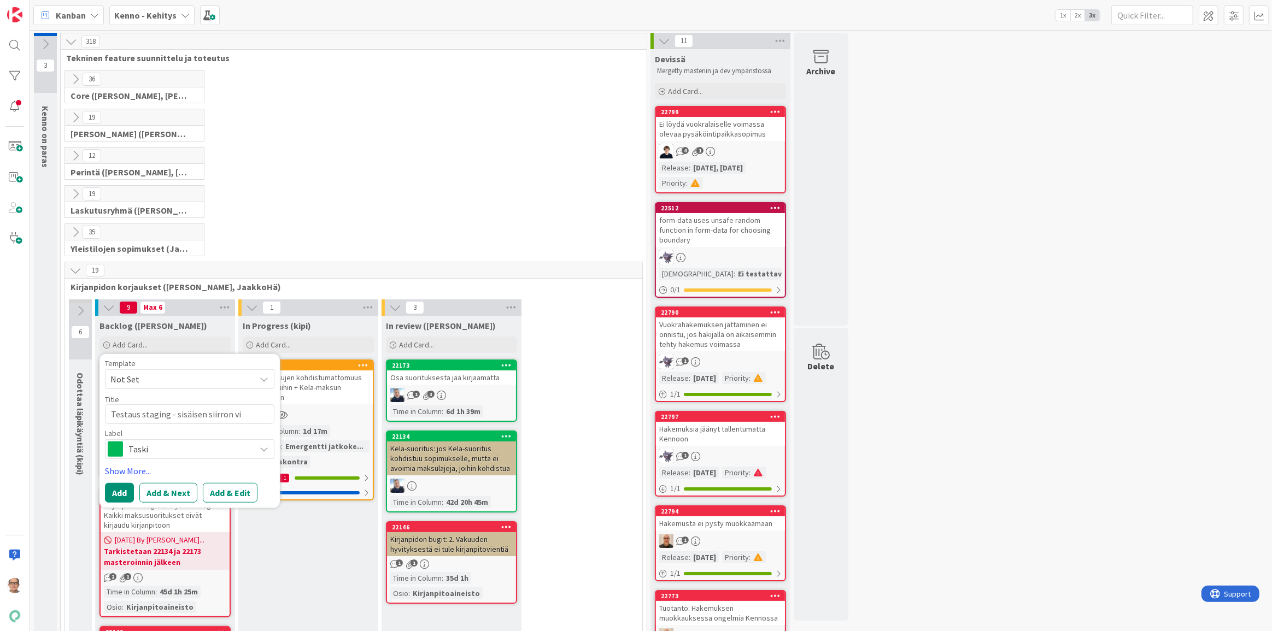
type textarea "x"
type textarea "Testaus staging - sisäisen siirron vie"
type textarea "x"
type textarea "Testaus staging - sisäisen siirron vien"
type textarea "x"
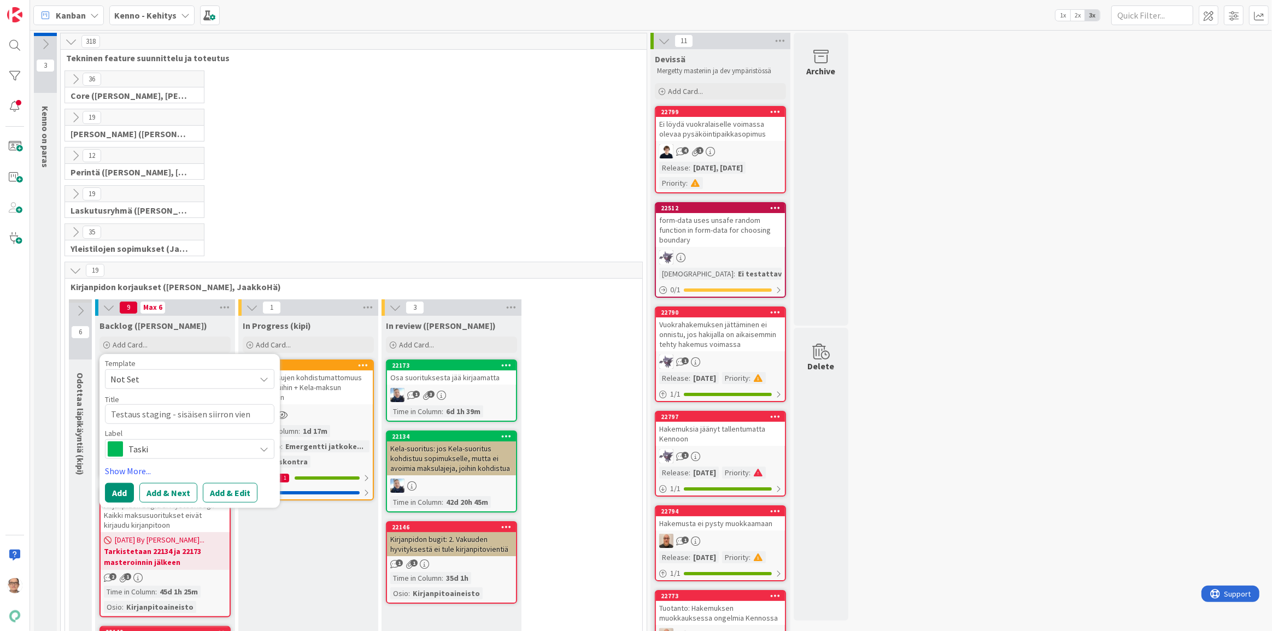
type textarea "Testaus staging - sisäisen siirron vienn"
type textarea "x"
type textarea "Testaus staging - sisäisen siirron viennit"
type textarea "x"
type textarea "Testaus staging - sisäisen siirron viennit"
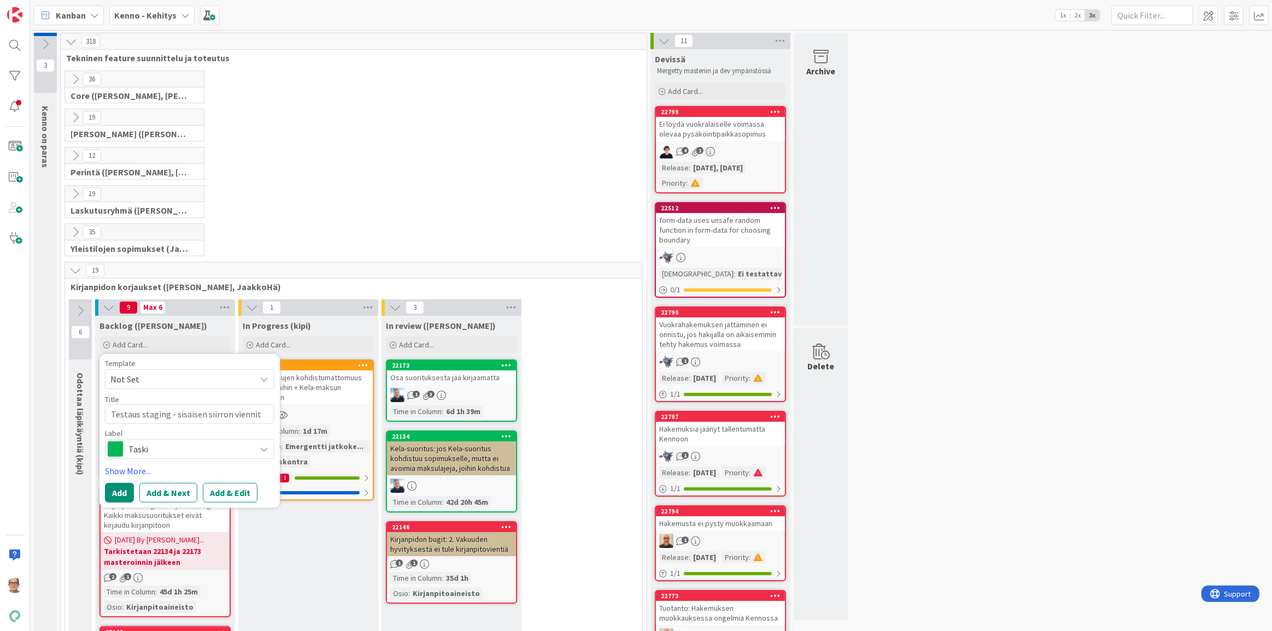
click at [223, 488] on button "Add & Edit" at bounding box center [230, 493] width 55 height 20
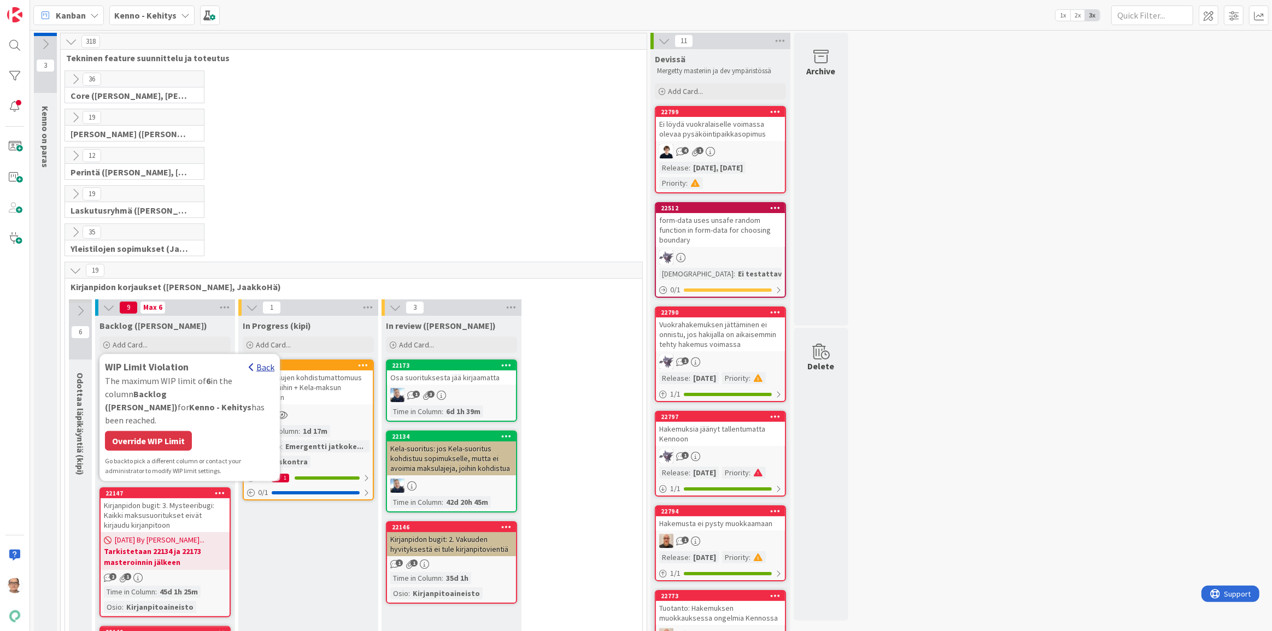
click at [265, 363] on div "Back" at bounding box center [262, 366] width 26 height 13
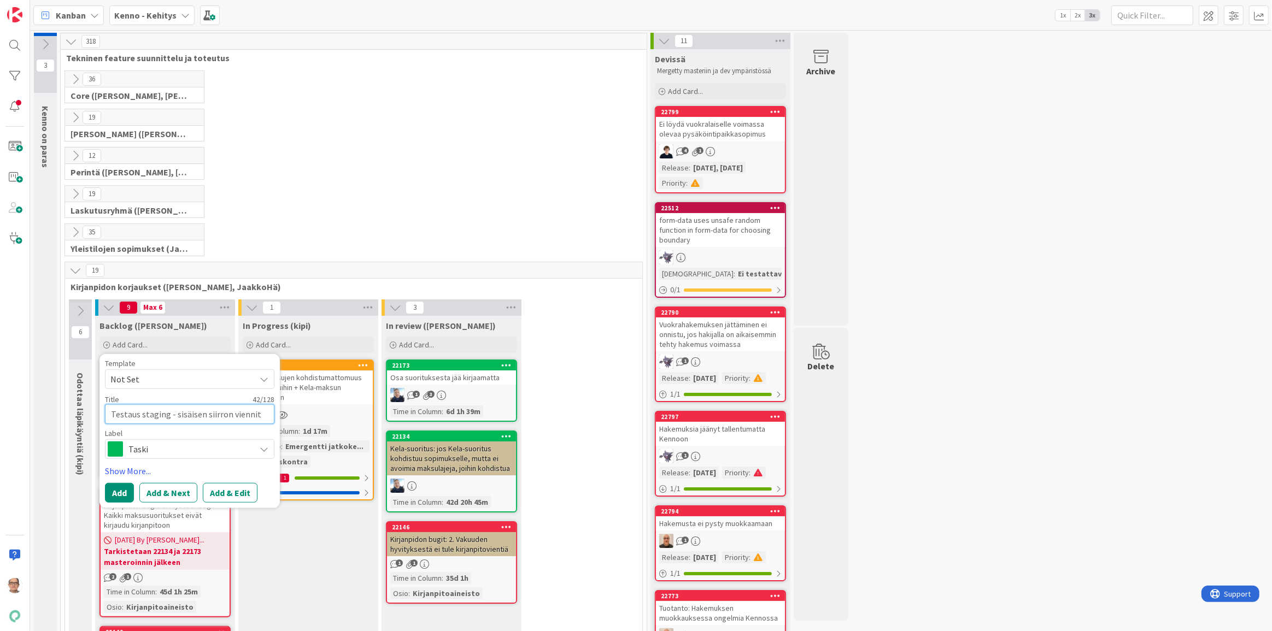
drag, startPoint x: 257, startPoint y: 412, endPoint x: 265, endPoint y: 421, distance: 11.3
click at [265, 421] on textarea "Testaus staging - sisäisen siirron viennit" at bounding box center [189, 414] width 169 height 20
click at [230, 492] on button "Add & Edit" at bounding box center [230, 493] width 55 height 20
type textarea "x"
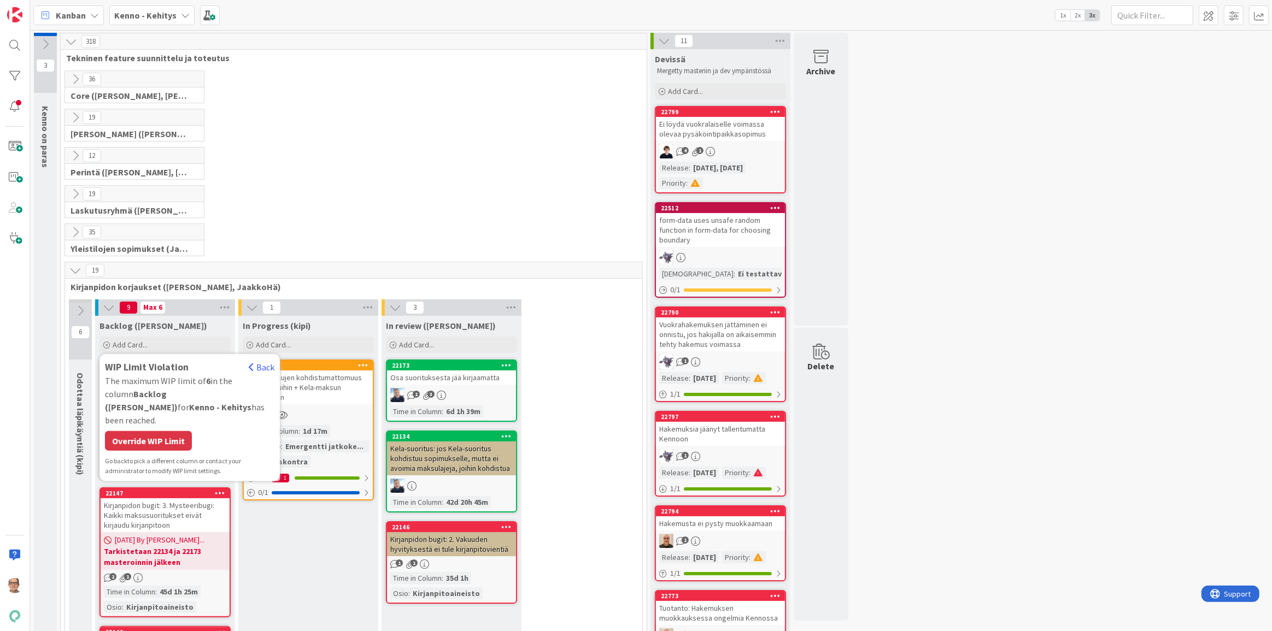
click at [156, 431] on div "Override WIP Limit" at bounding box center [148, 441] width 87 height 20
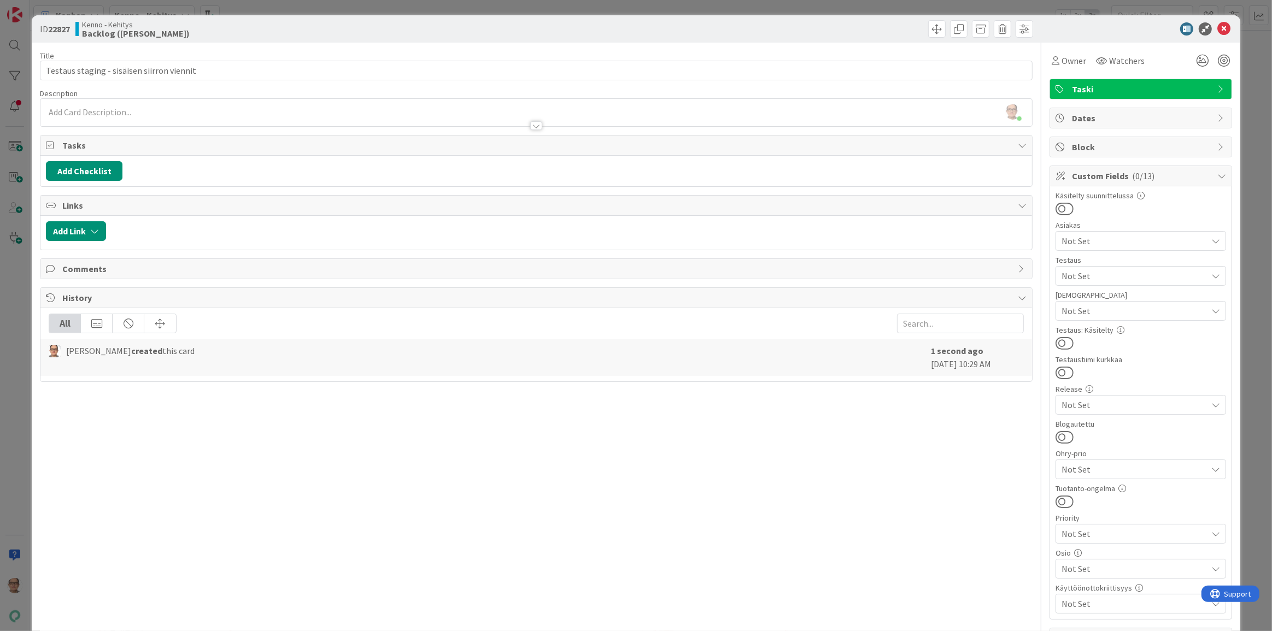
click at [535, 125] on div at bounding box center [536, 125] width 12 height 9
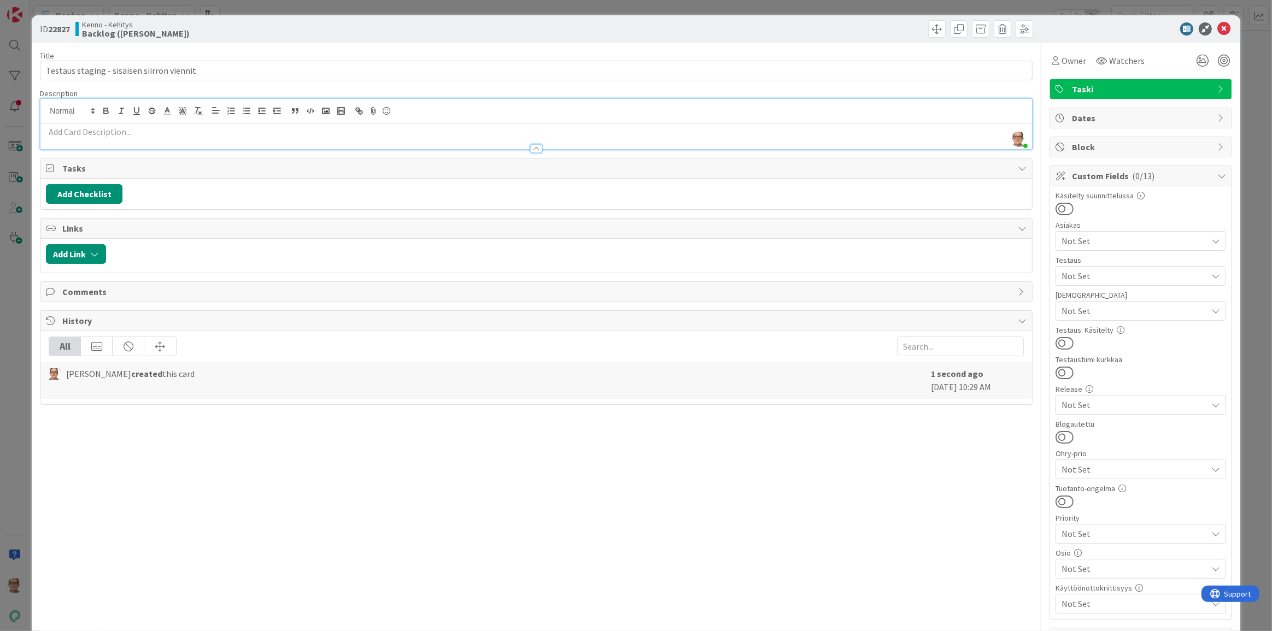
click at [75, 131] on p at bounding box center [536, 132] width 981 height 13
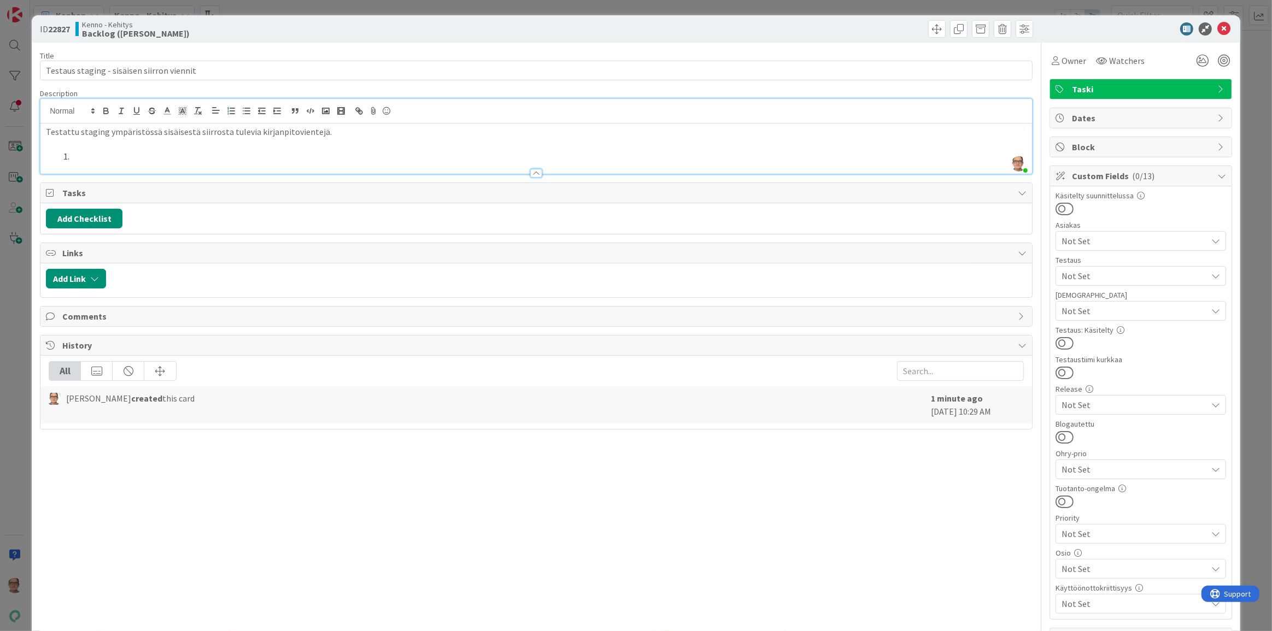
click at [351, 126] on p "Testattu staging ympäristössä sisäisestä siirrosta tulevia kirjanpitovientejä." at bounding box center [536, 132] width 981 height 13
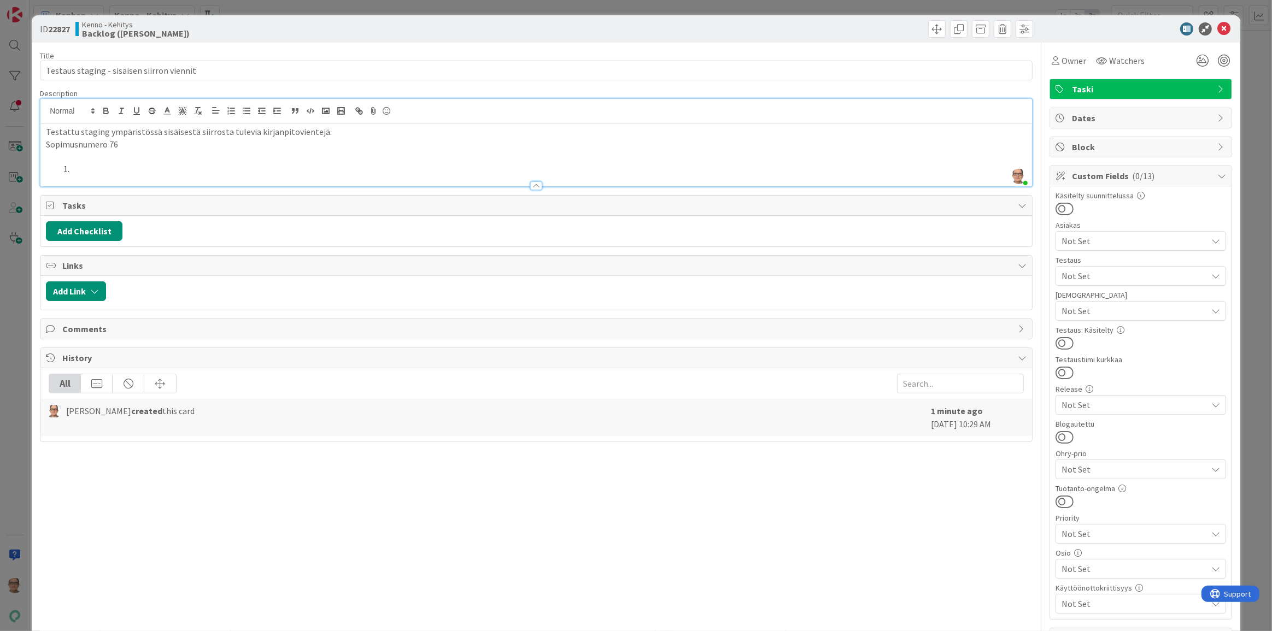
click at [82, 166] on li at bounding box center [542, 169] width 967 height 13
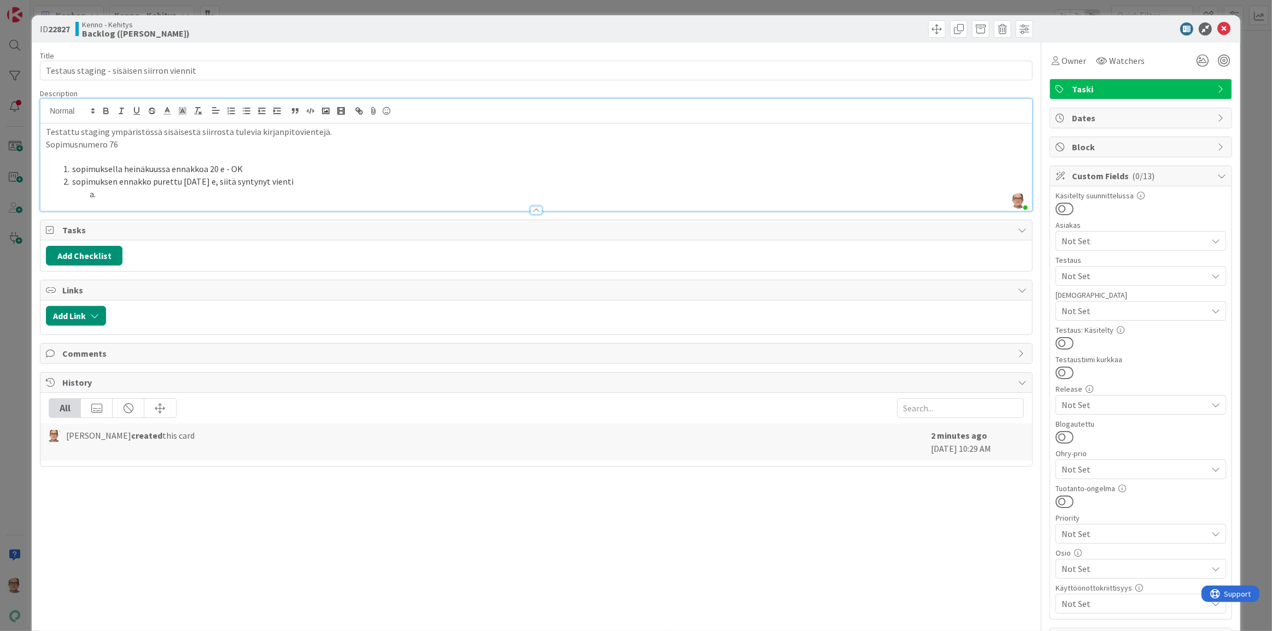
click at [114, 191] on li at bounding box center [542, 194] width 967 height 13
click at [97, 192] on li "9996 saadut ennakot" at bounding box center [542, 194] width 967 height 13
drag, startPoint x: 98, startPoint y: 193, endPoint x: 179, endPoint y: 198, distance: 81.1
click at [179, 198] on li "9996 saadut ennakot" at bounding box center [542, 194] width 967 height 13
click at [149, 193] on li "debet" at bounding box center [542, 194] width 967 height 13
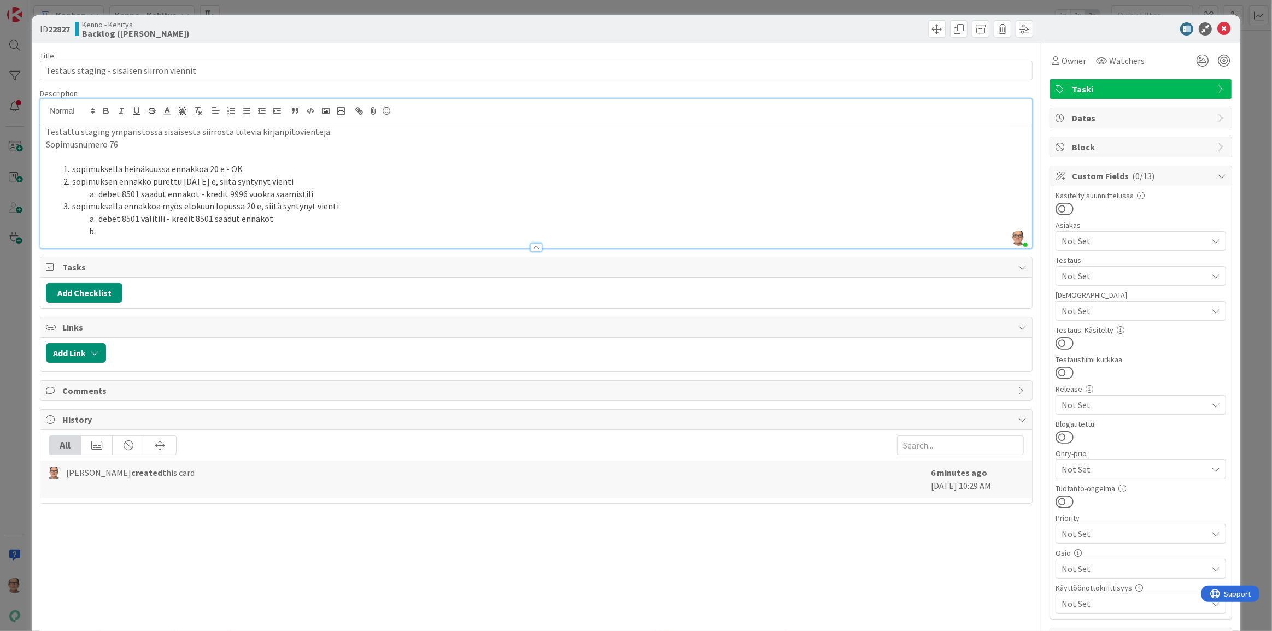
click at [313, 180] on li "sopimuksen ennakko purettu elokuussa 20 e, siitä syntynyt vienti" at bounding box center [542, 181] width 967 height 13
click at [312, 188] on li "debet 8501 saadut ennakot - kredit 9996 vuokra saamistili" at bounding box center [542, 194] width 967 height 13
click at [278, 219] on li "debet 8501 välitili - kredit 8501 saadut ennakot" at bounding box center [542, 219] width 967 height 13
click at [100, 229] on li at bounding box center [542, 231] width 967 height 13
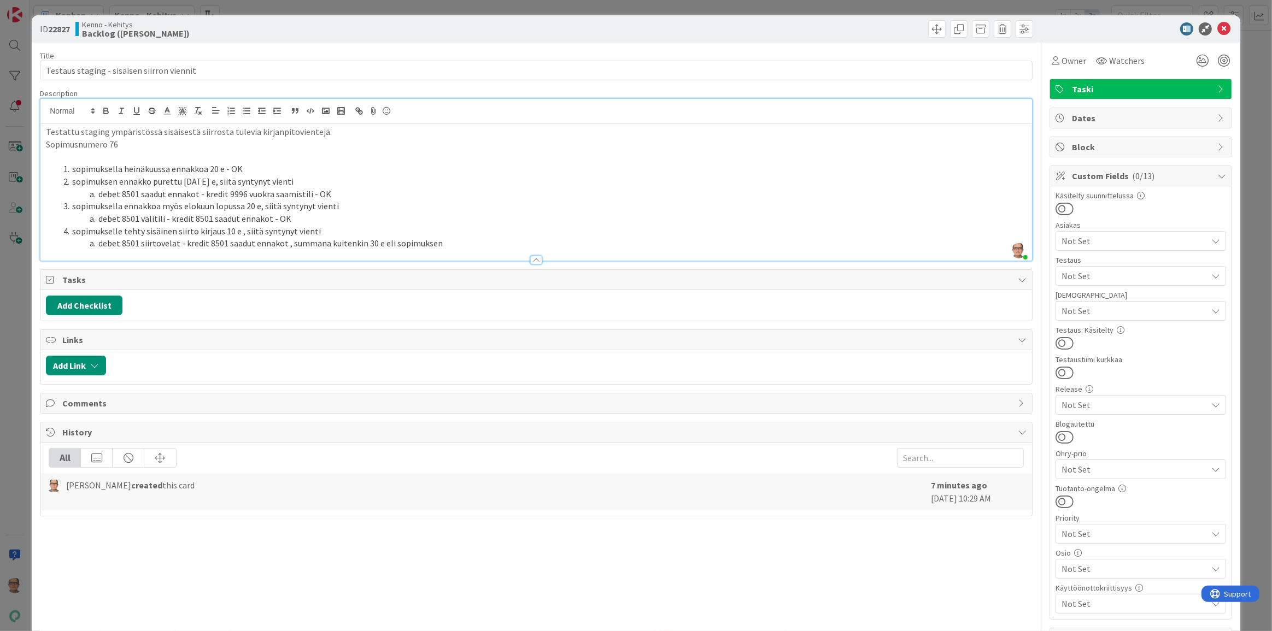
click at [236, 230] on li "sopimukselle tehty sisäinen siirto kirjaus 10 e , siitä syntynyt vienti" at bounding box center [542, 231] width 967 height 13
click at [444, 241] on li "debet 8501 siirtovelat - kredit 8501 saadut ennakot , summana kuitenkin 30 e el…" at bounding box center [542, 243] width 967 height 13
click at [284, 243] on li "debet 8501 siirtovelat - kredit 8501 saadut ennakot , summana kuitenkin 30 e el…" at bounding box center [542, 243] width 967 height 13
click at [477, 241] on li "debet 8501 siirtovelat - kredit 8501 saadut ennakot -vienti OK , summana kuiten…" at bounding box center [542, 243] width 967 height 13
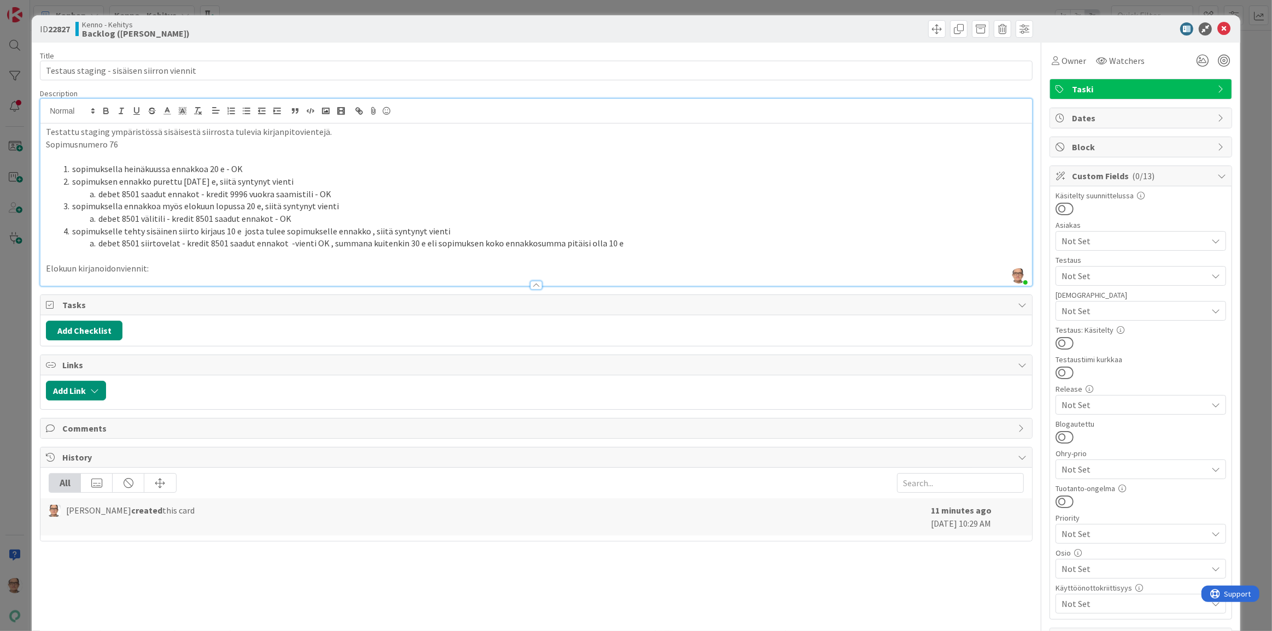
click at [173, 266] on p "Elokuun kirjanoidonviennit:" at bounding box center [536, 268] width 981 height 13
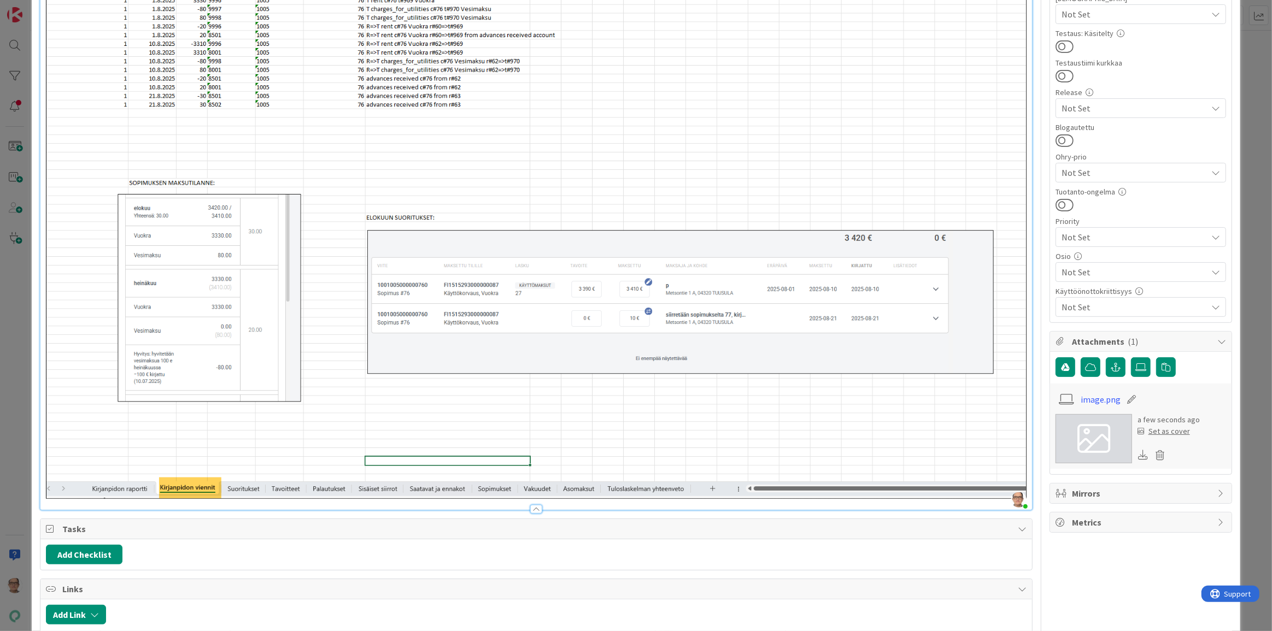
scroll to position [298, 0]
click at [1023, 489] on div "Testattu staging ympäristössä sisäisestä siirrosta tulevia kirjanpitovientejä. …" at bounding box center [536, 167] width 992 height 683
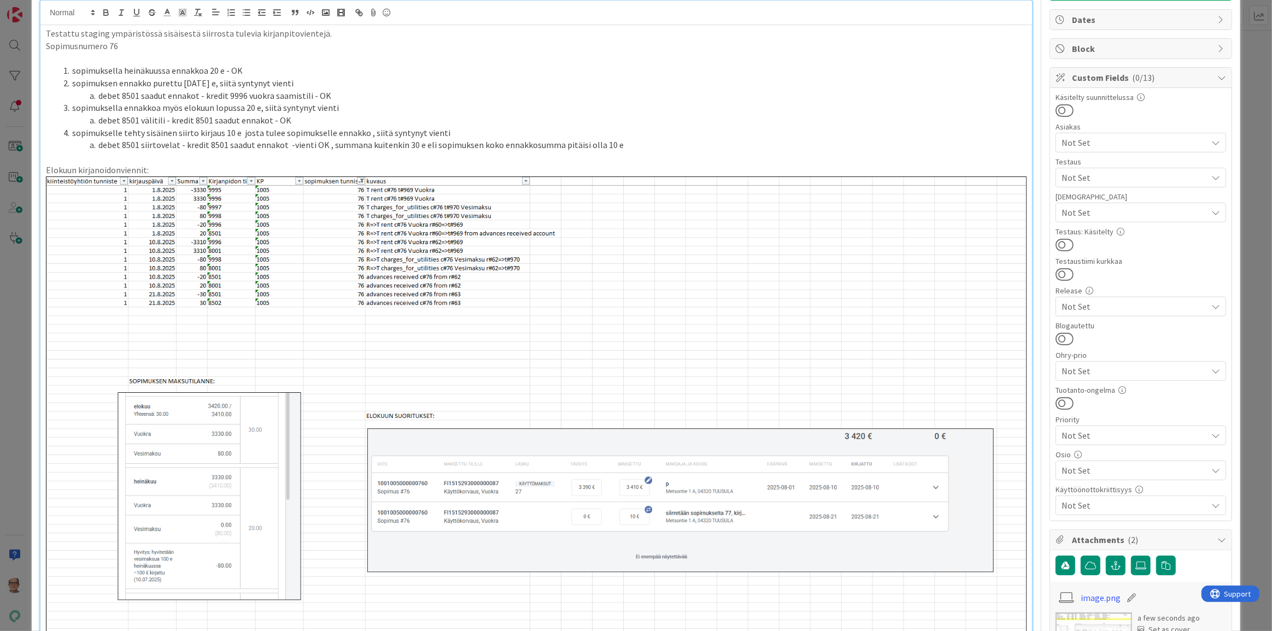
scroll to position [0, 0]
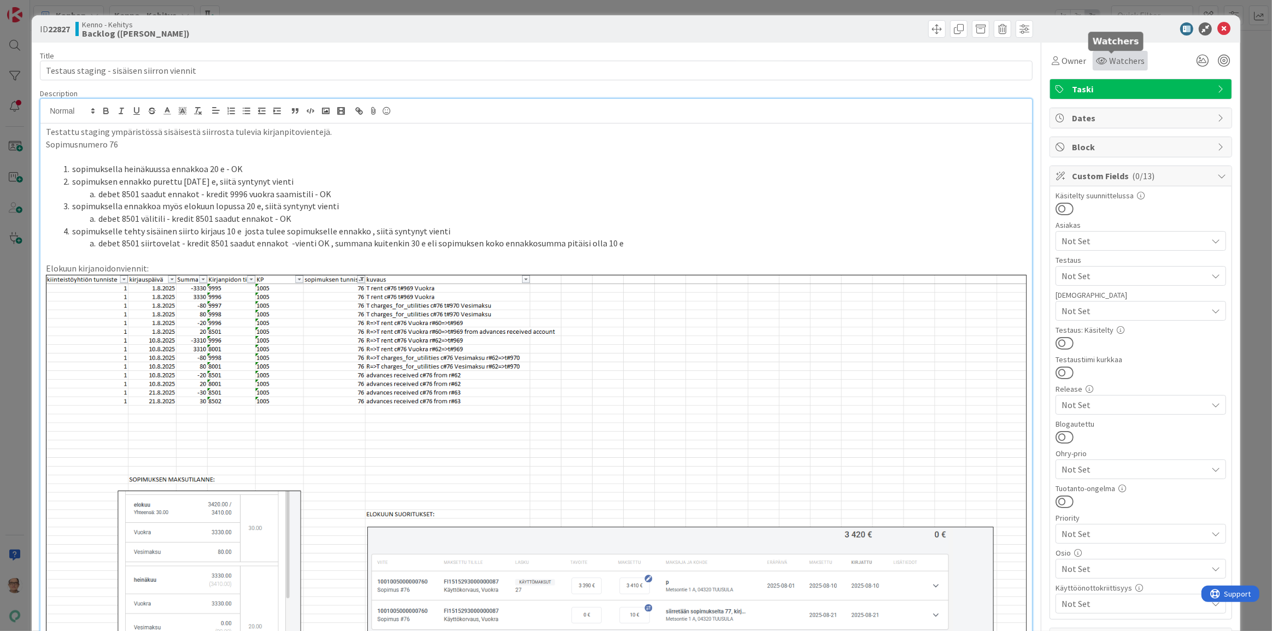
click at [1109, 57] on span "Watchers" at bounding box center [1127, 60] width 36 height 13
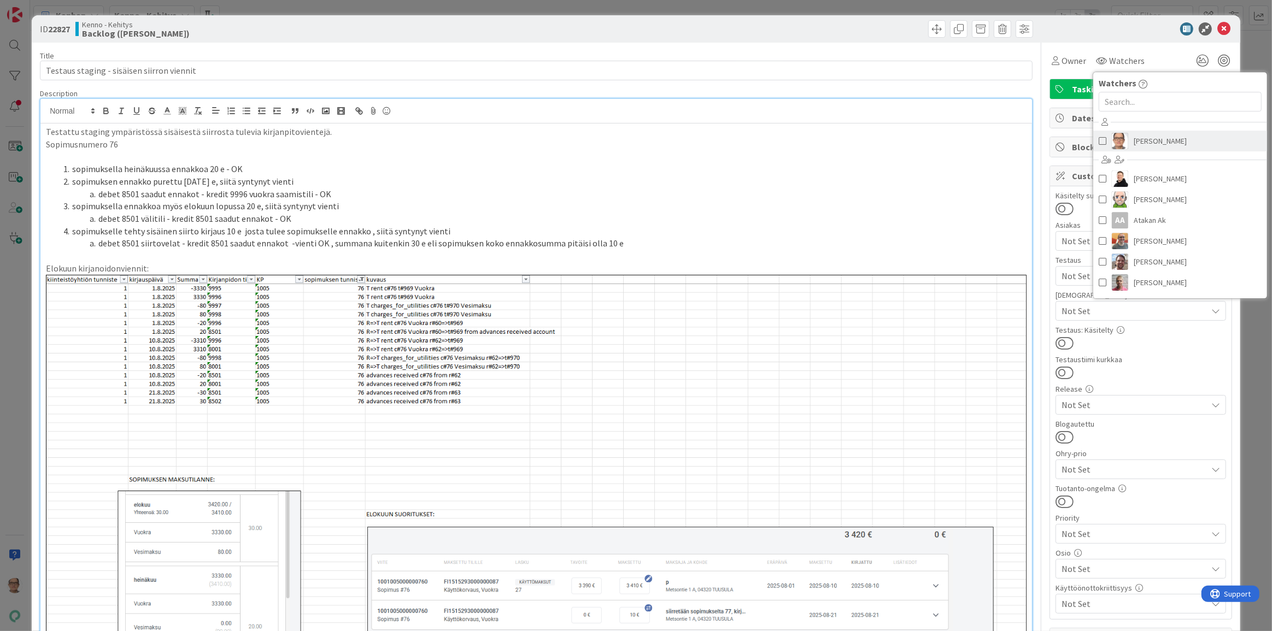
click at [1138, 144] on span "Päivi Karhu" at bounding box center [1160, 141] width 53 height 16
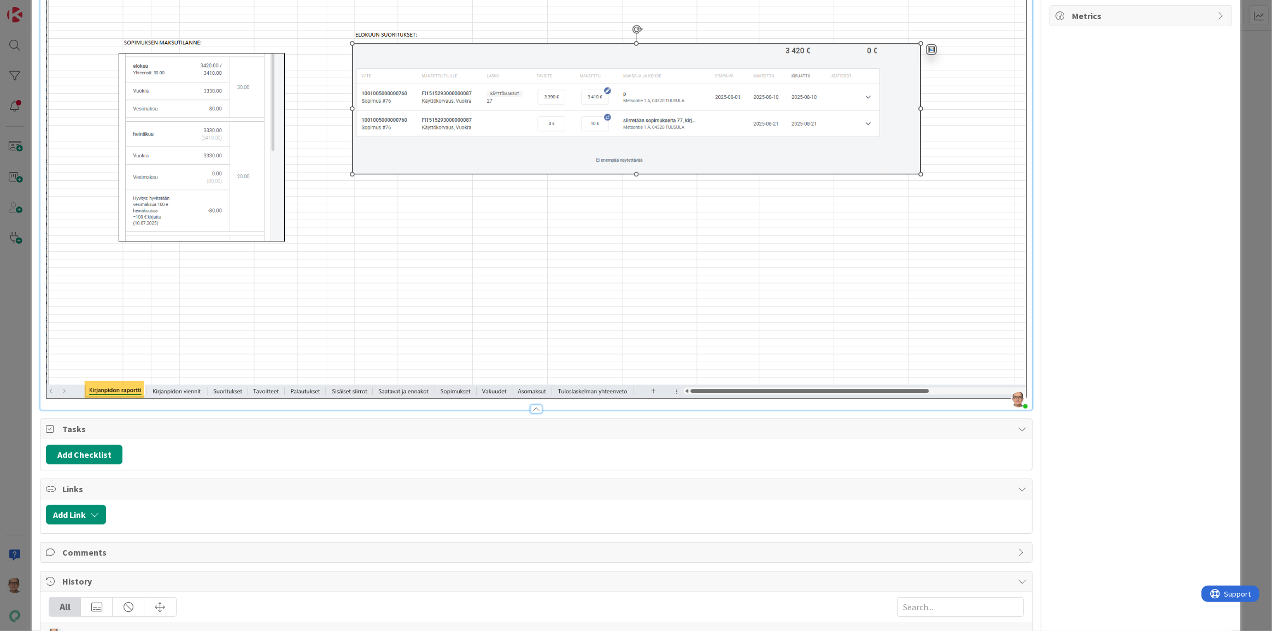
scroll to position [943, 0]
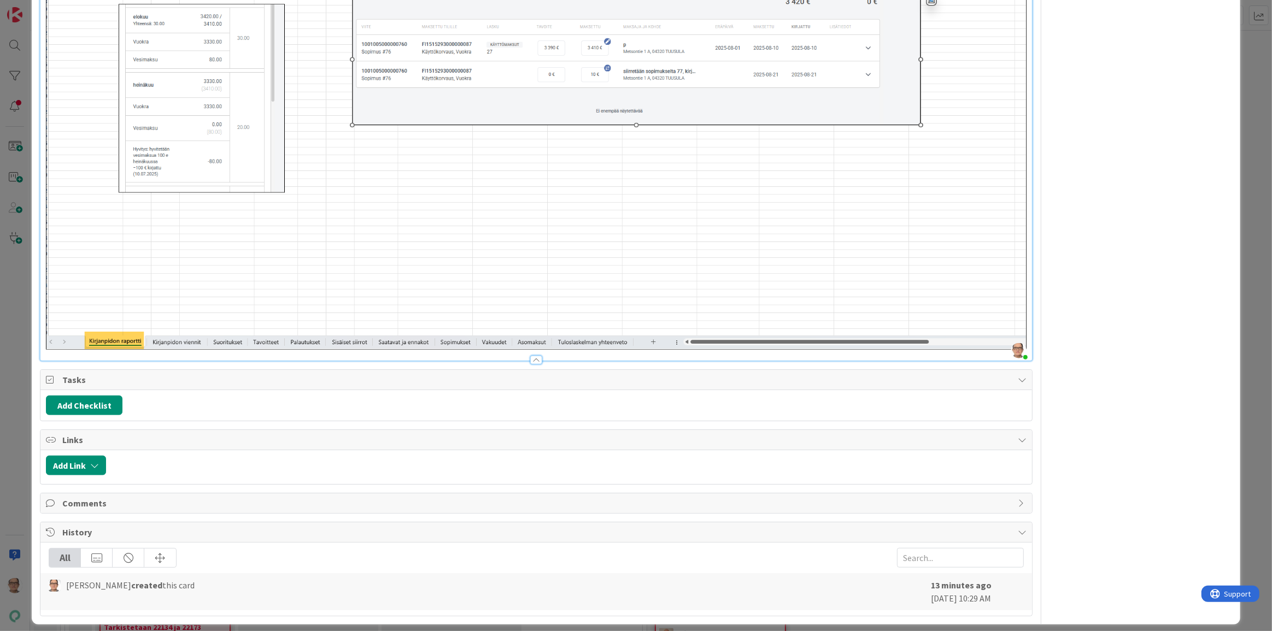
click at [67, 497] on span "Comments" at bounding box center [537, 503] width 950 height 13
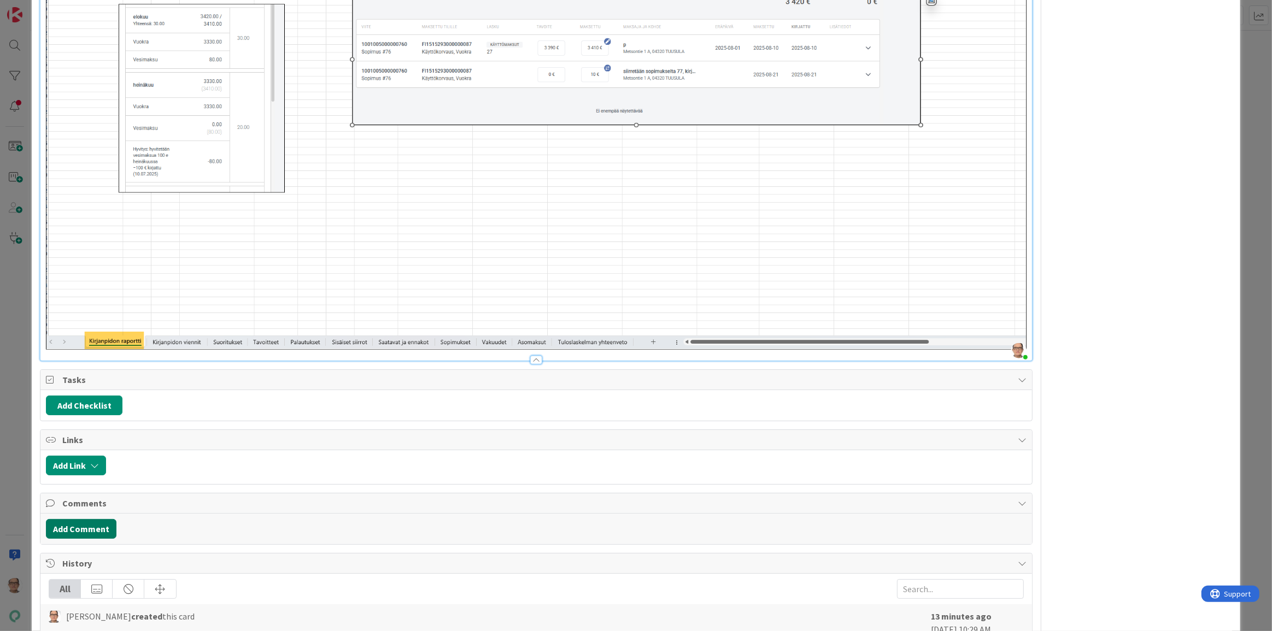
click at [80, 522] on button "Add Comment" at bounding box center [81, 529] width 71 height 20
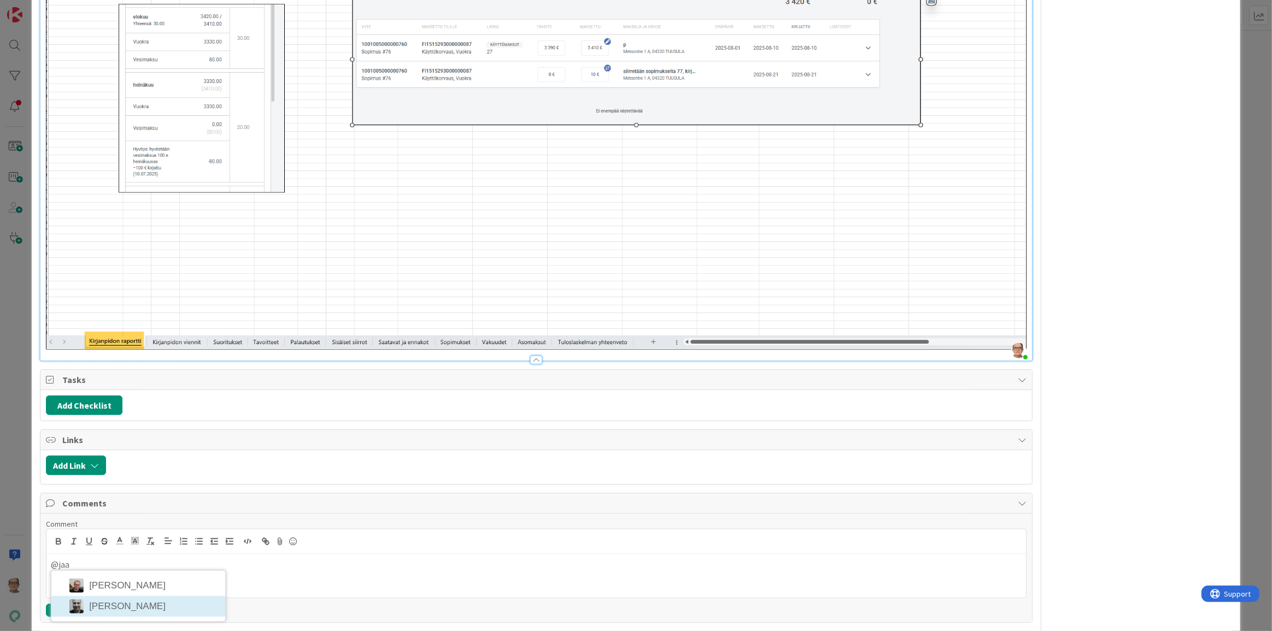
click at [160, 599] on li "Jaakko Hämäläinen" at bounding box center [138, 606] width 174 height 21
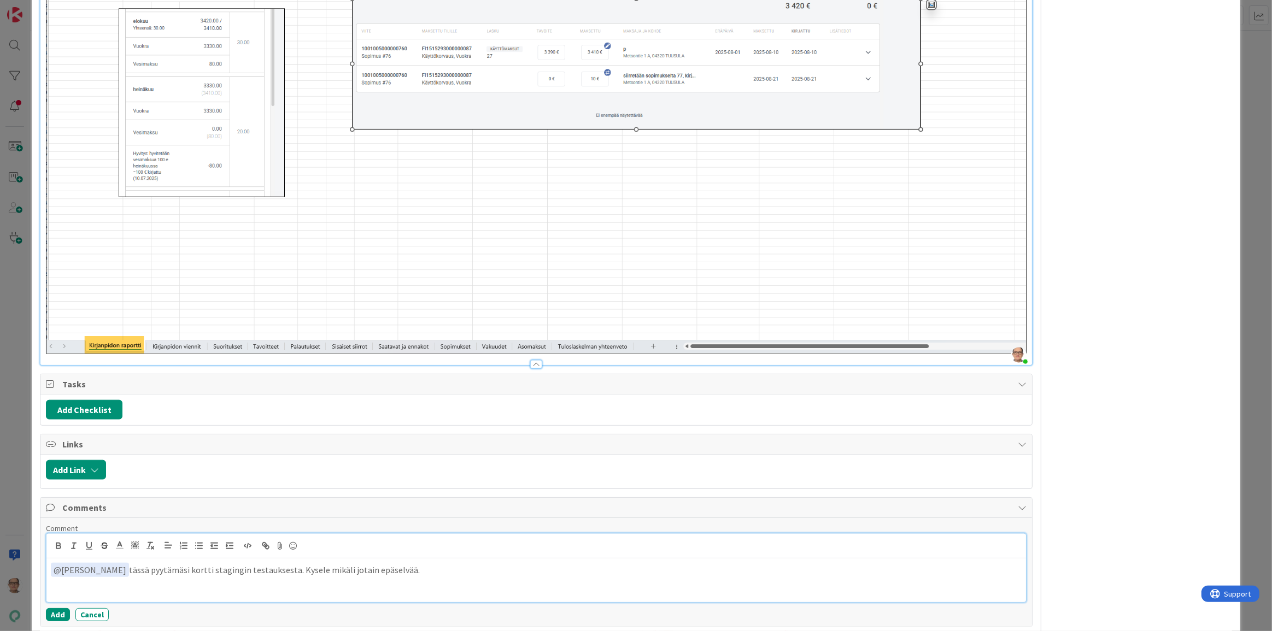
scroll to position [1052, 0]
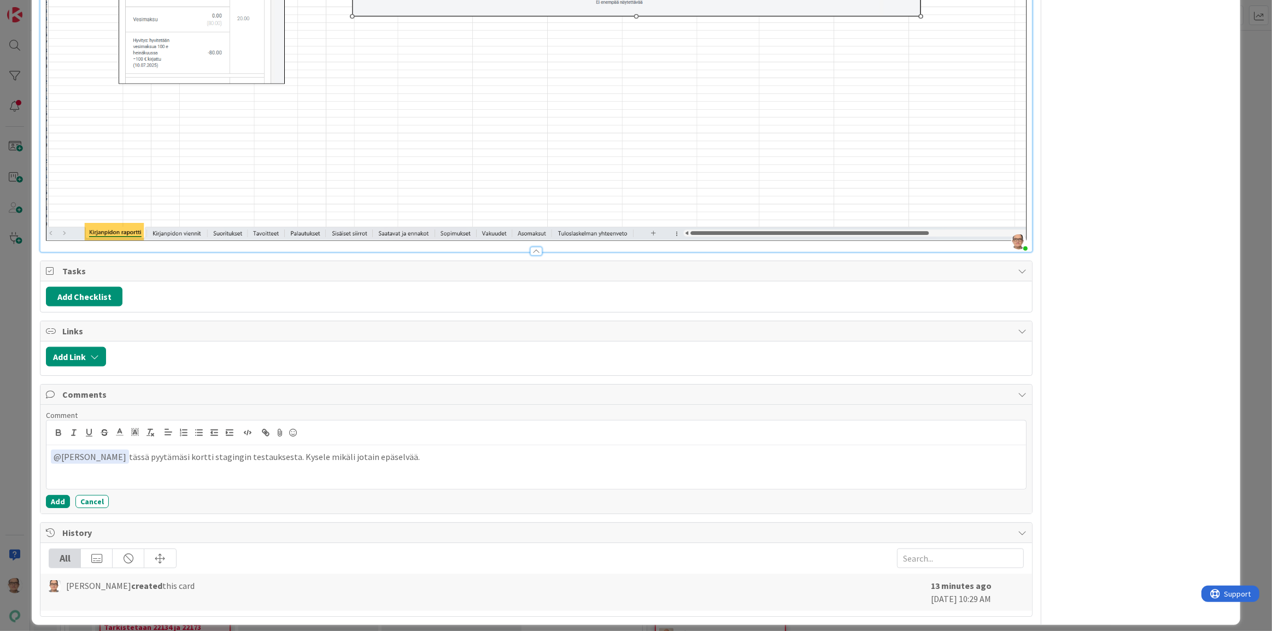
click at [534, 247] on div at bounding box center [536, 251] width 12 height 9
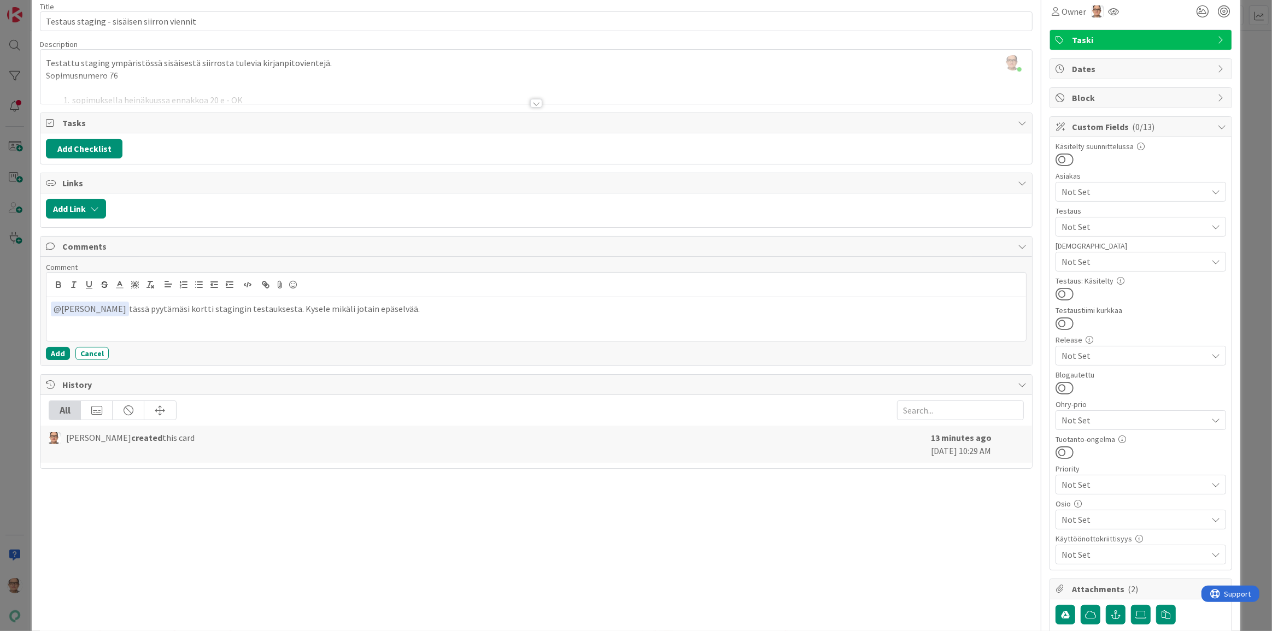
scroll to position [0, 0]
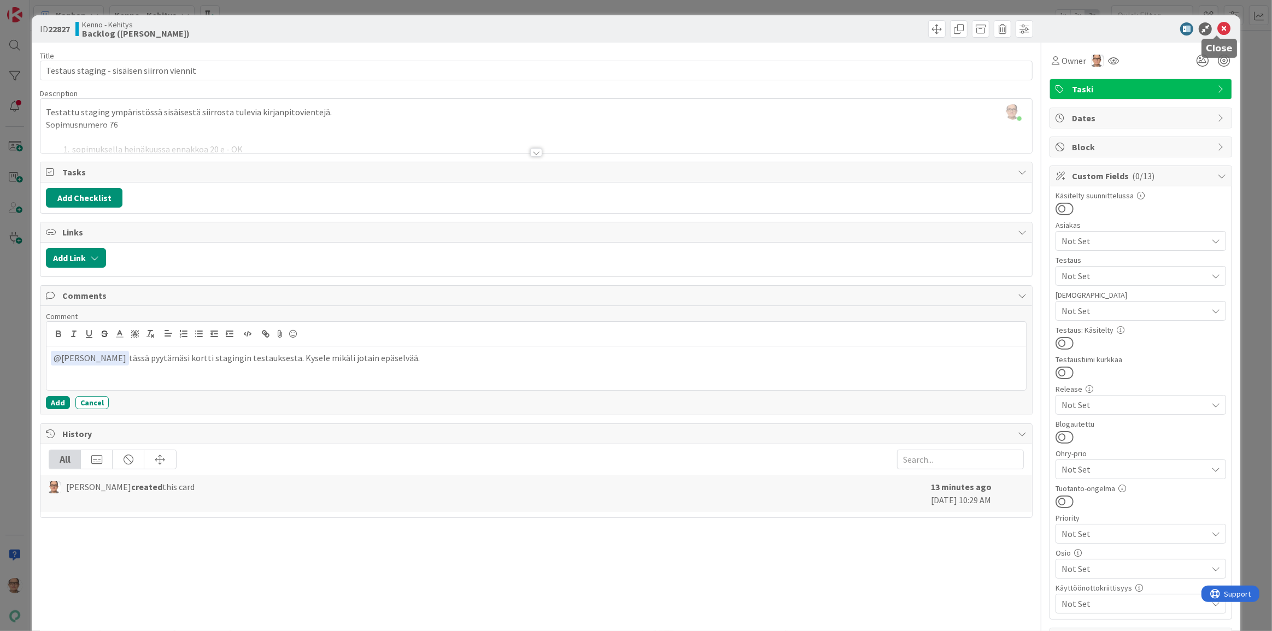
click at [1217, 29] on icon at bounding box center [1223, 28] width 13 height 13
